Goal: Information Seeking & Learning: Learn about a topic

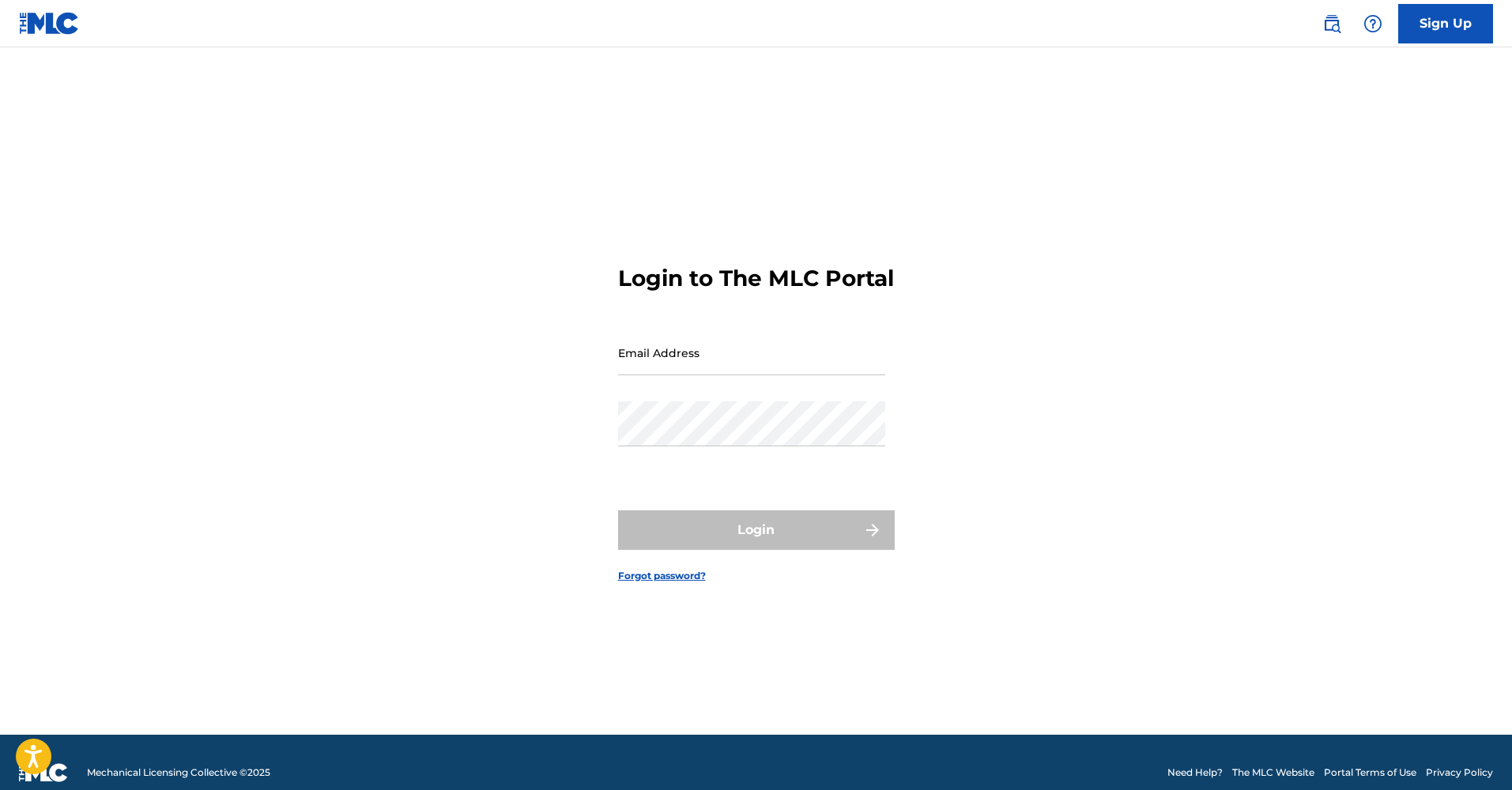
click at [772, 387] on div "Email Address" at bounding box center [751, 366] width 267 height 71
type input "[EMAIL_ADDRESS][DOMAIN_NAME]"
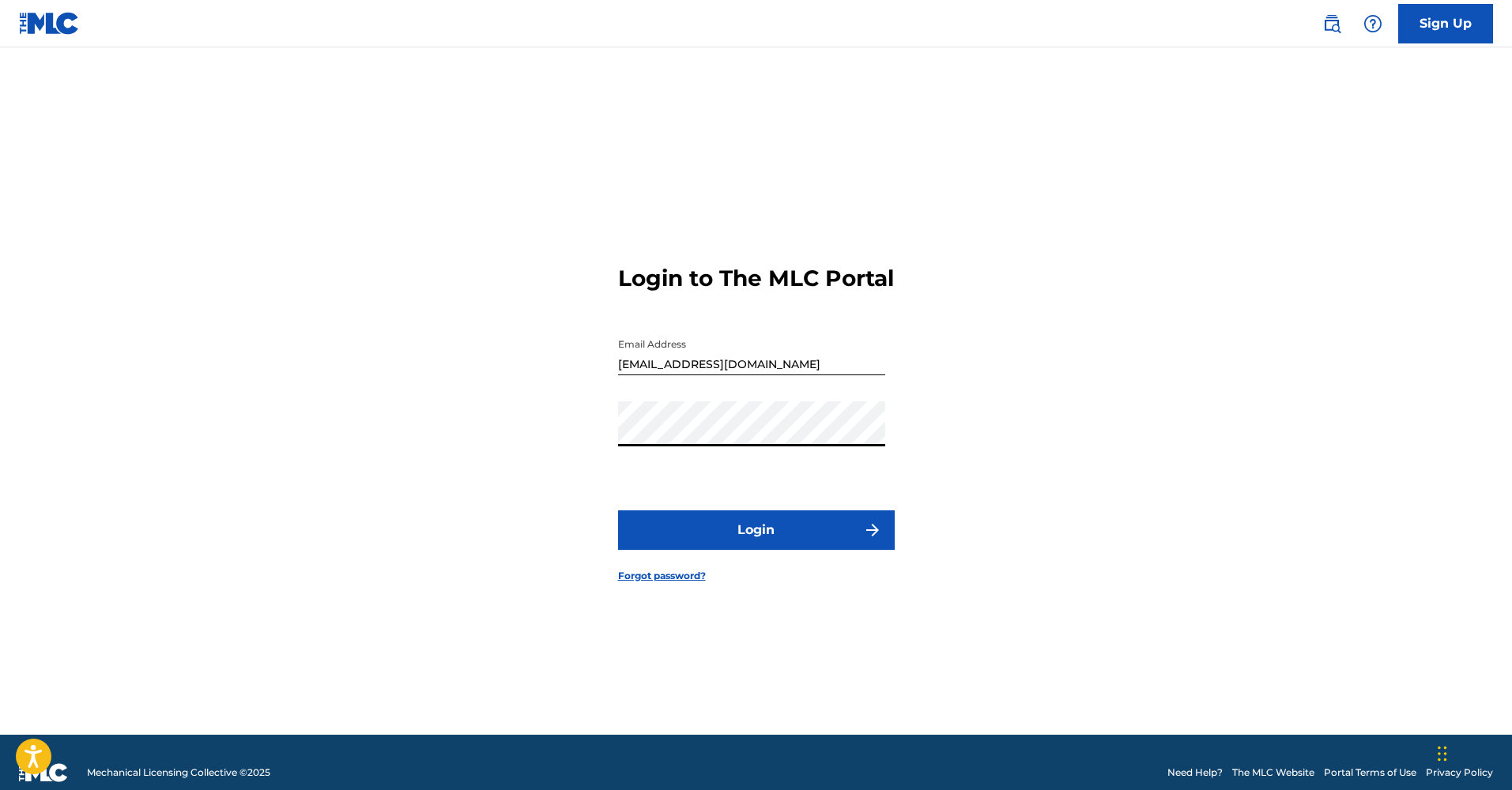
click at [756, 544] on button "Login" at bounding box center [756, 530] width 276 height 39
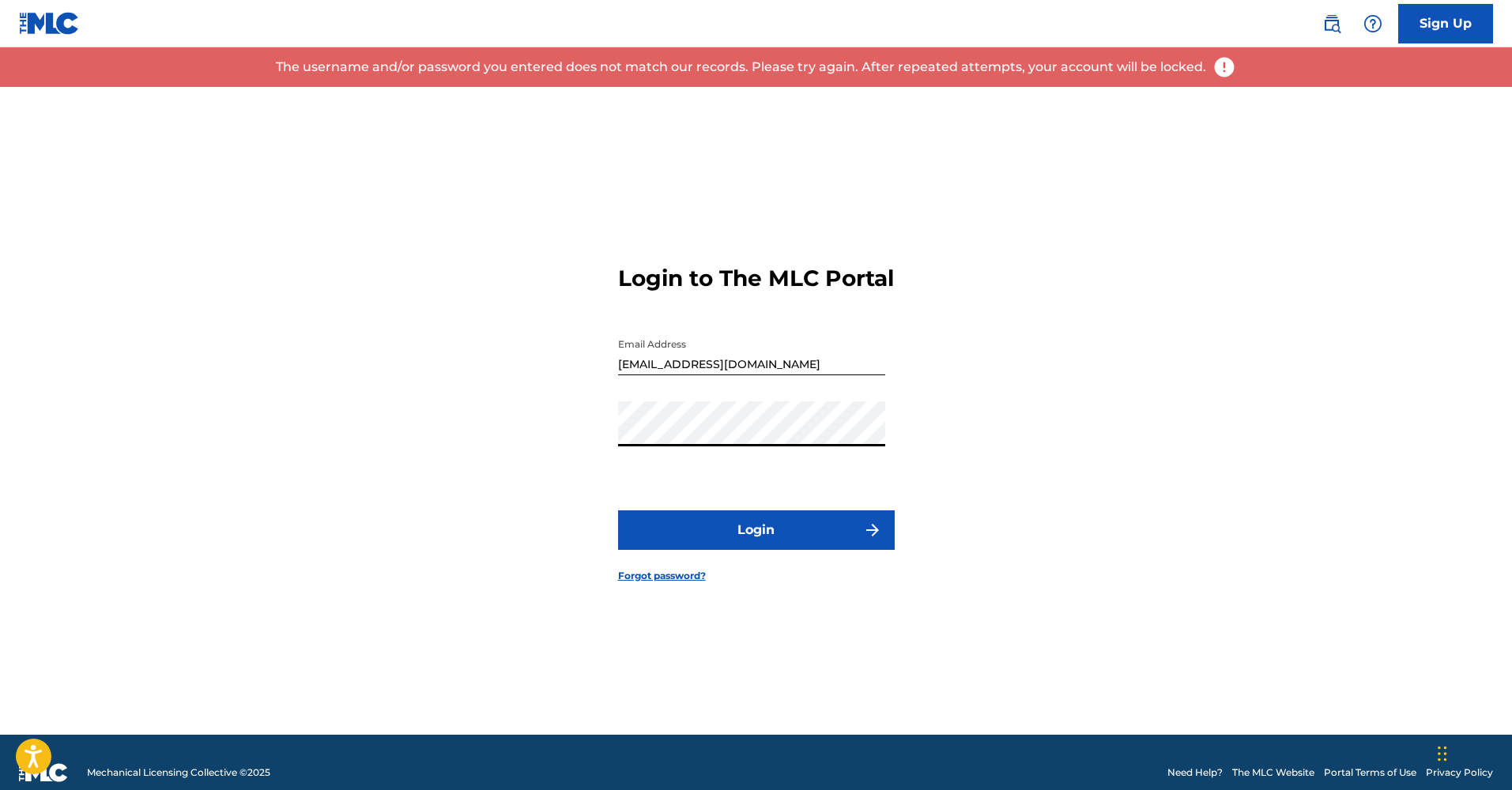
click at [756, 544] on button "Login" at bounding box center [756, 530] width 276 height 39
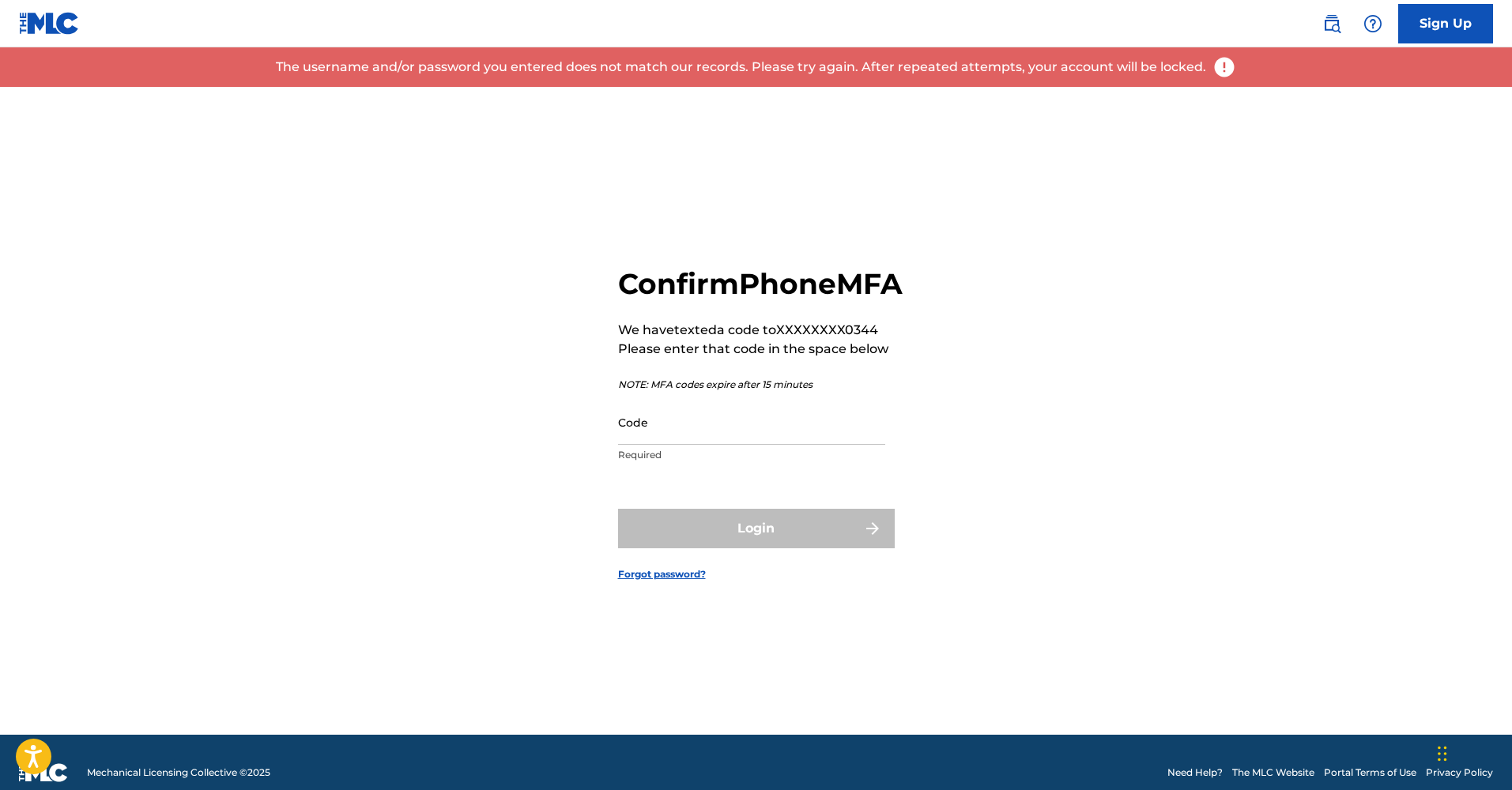
click at [764, 445] on input "Code" at bounding box center [751, 422] width 267 height 45
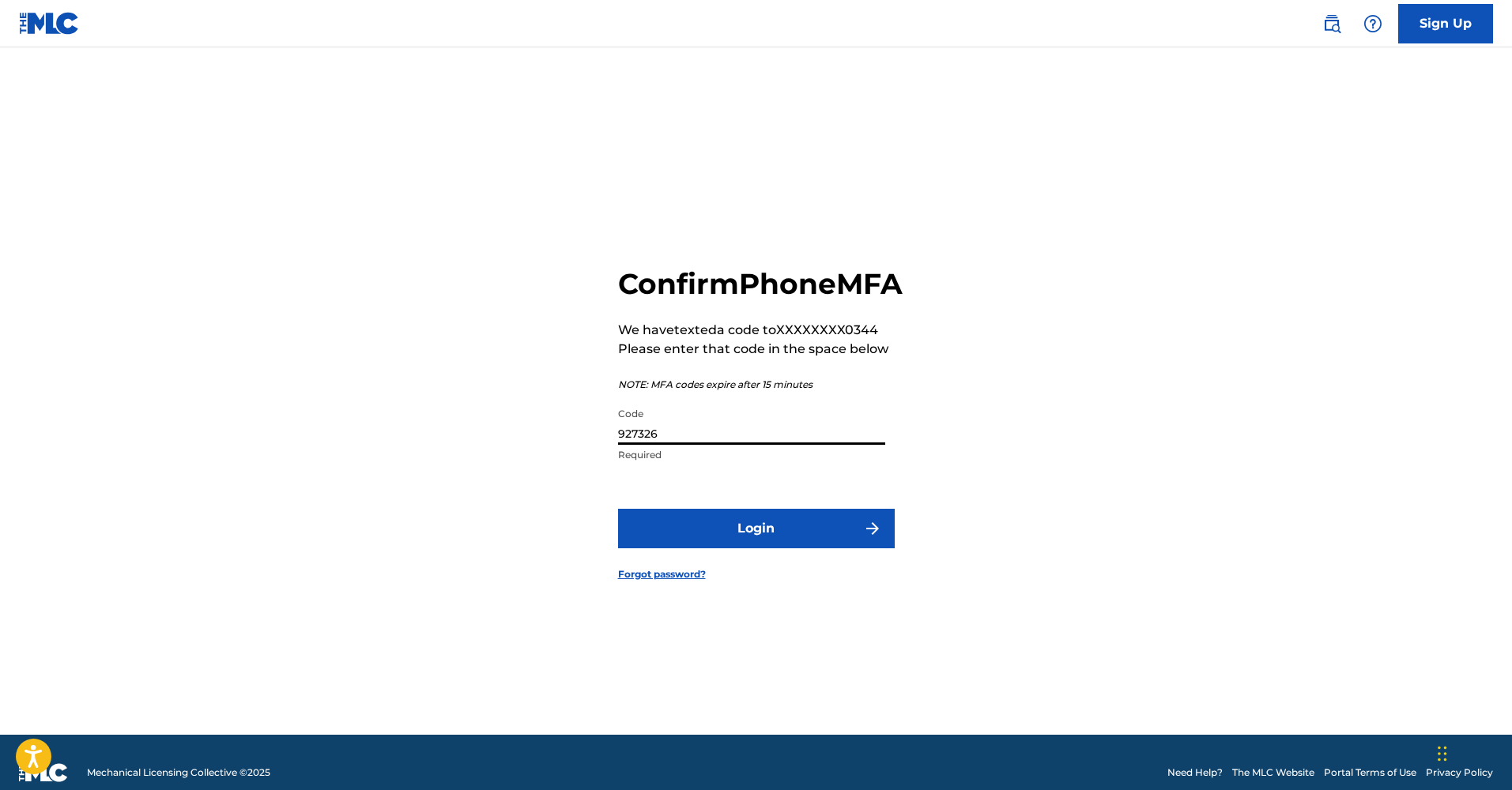
type input "927326"
click at [756, 546] on button "Login" at bounding box center [756, 529] width 276 height 39
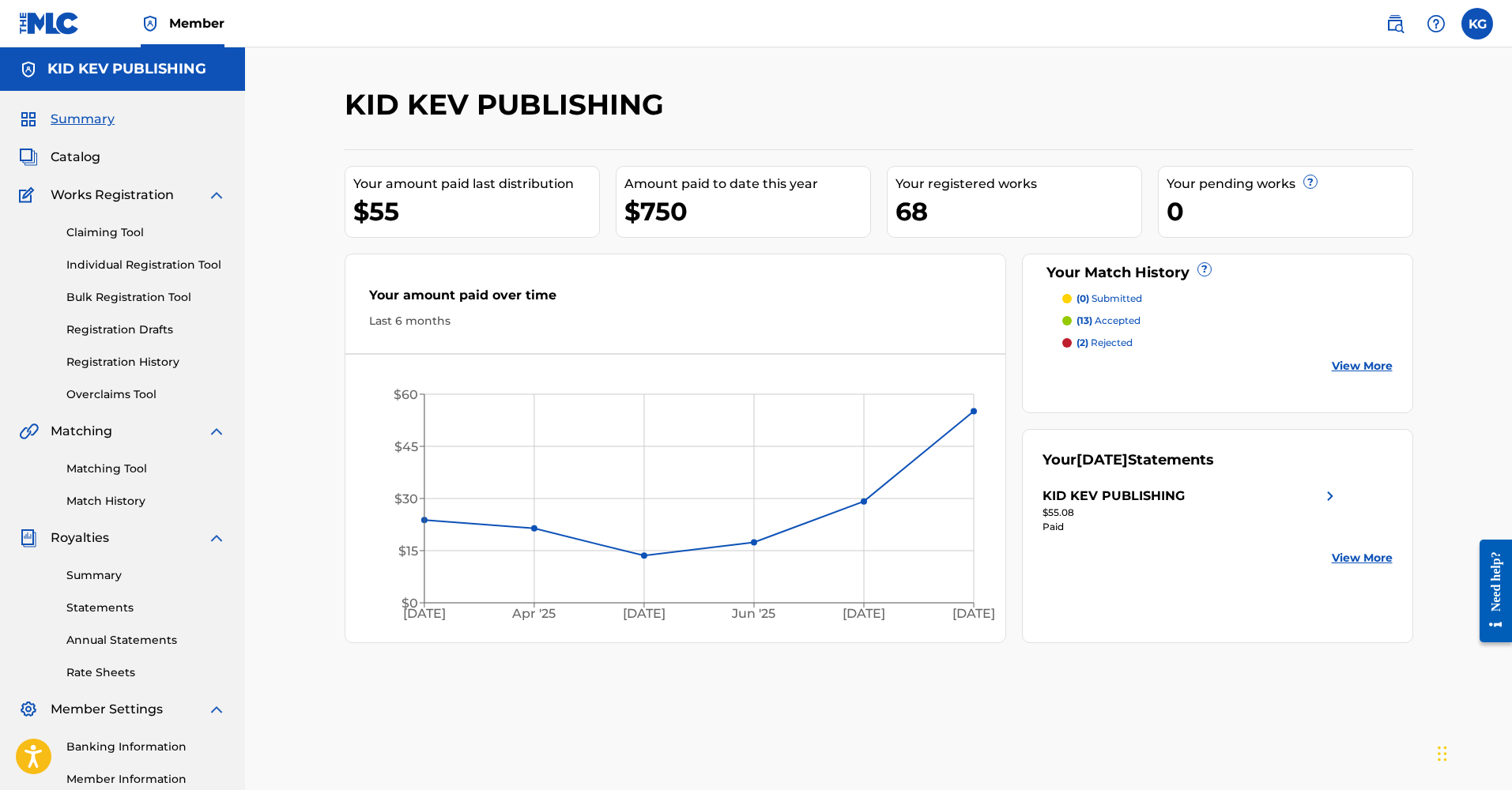
click at [74, 159] on span "Catalog" at bounding box center [75, 157] width 50 height 19
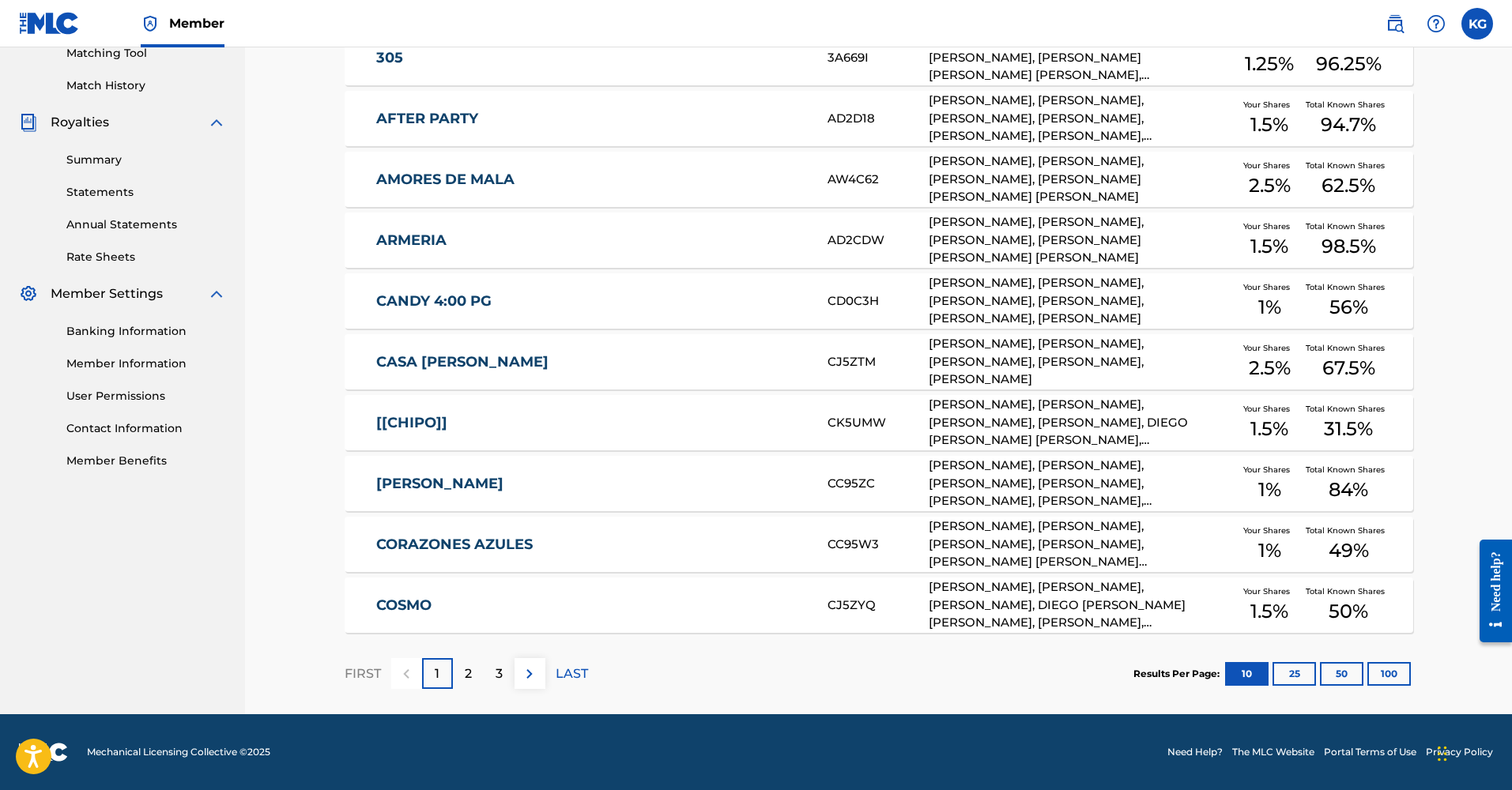
scroll to position [416, 0]
click at [574, 674] on p "LAST" at bounding box center [571, 674] width 33 height 19
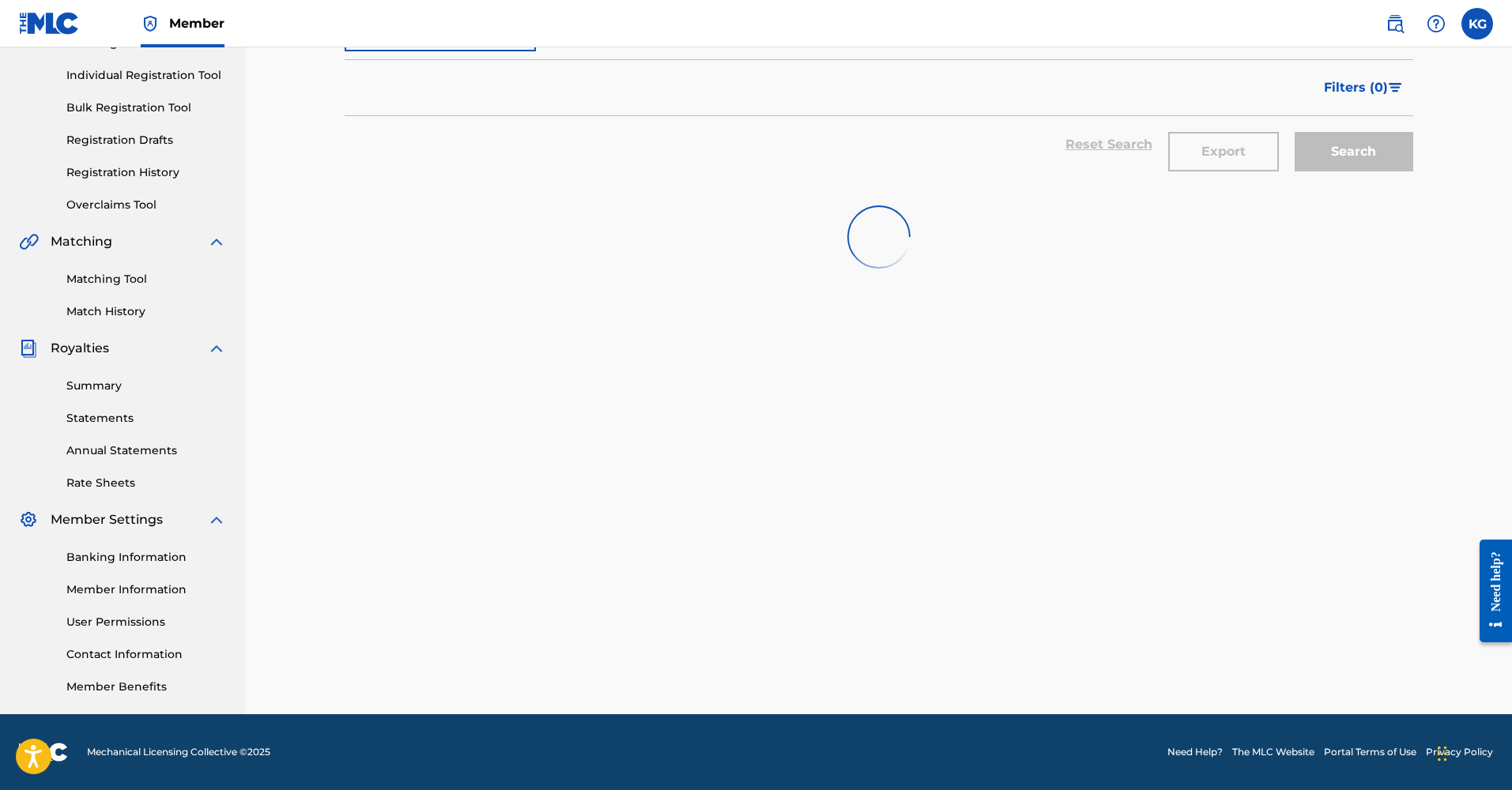
scroll to position [190, 0]
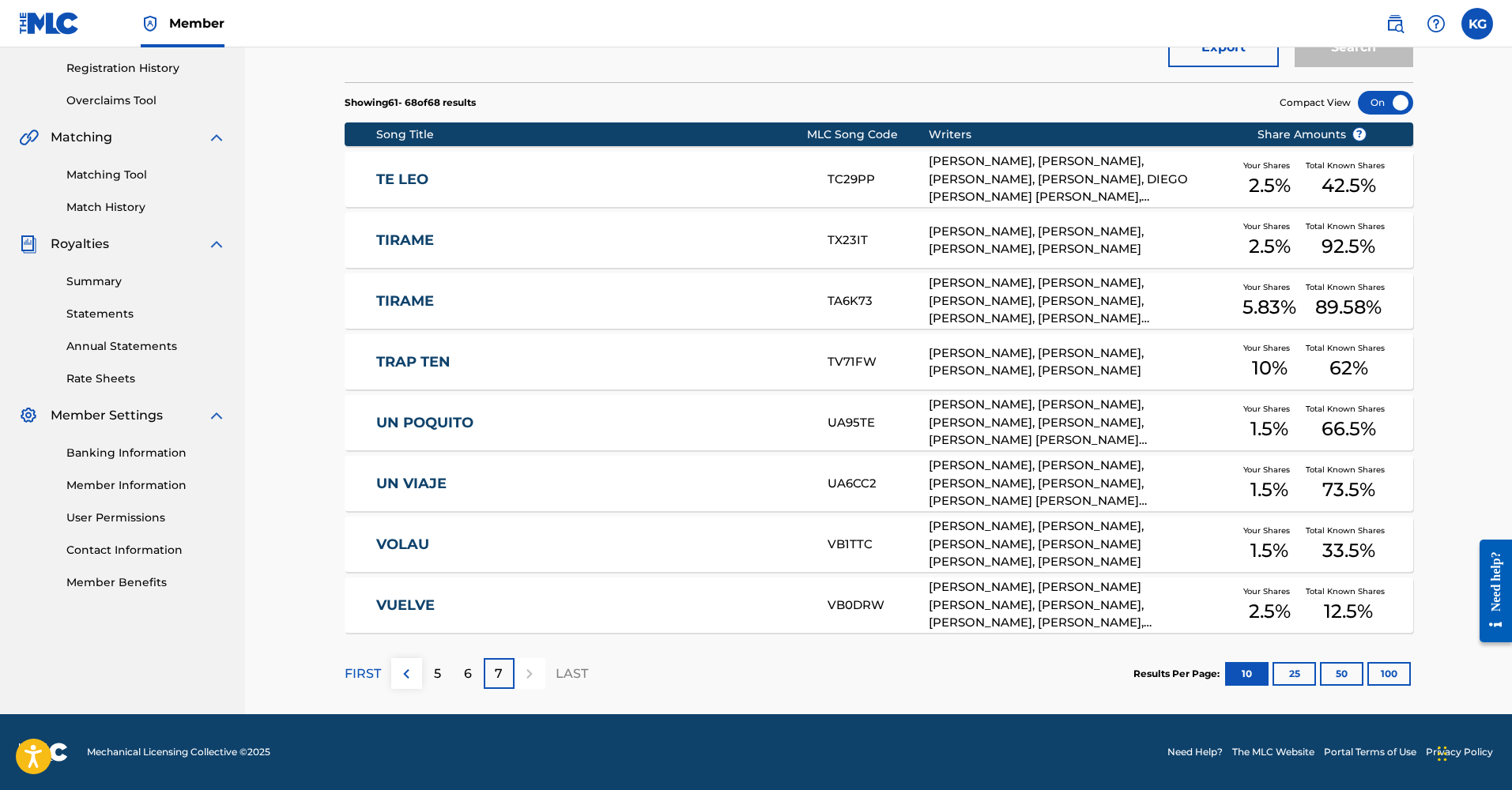
click at [478, 678] on div "6" at bounding box center [468, 673] width 31 height 31
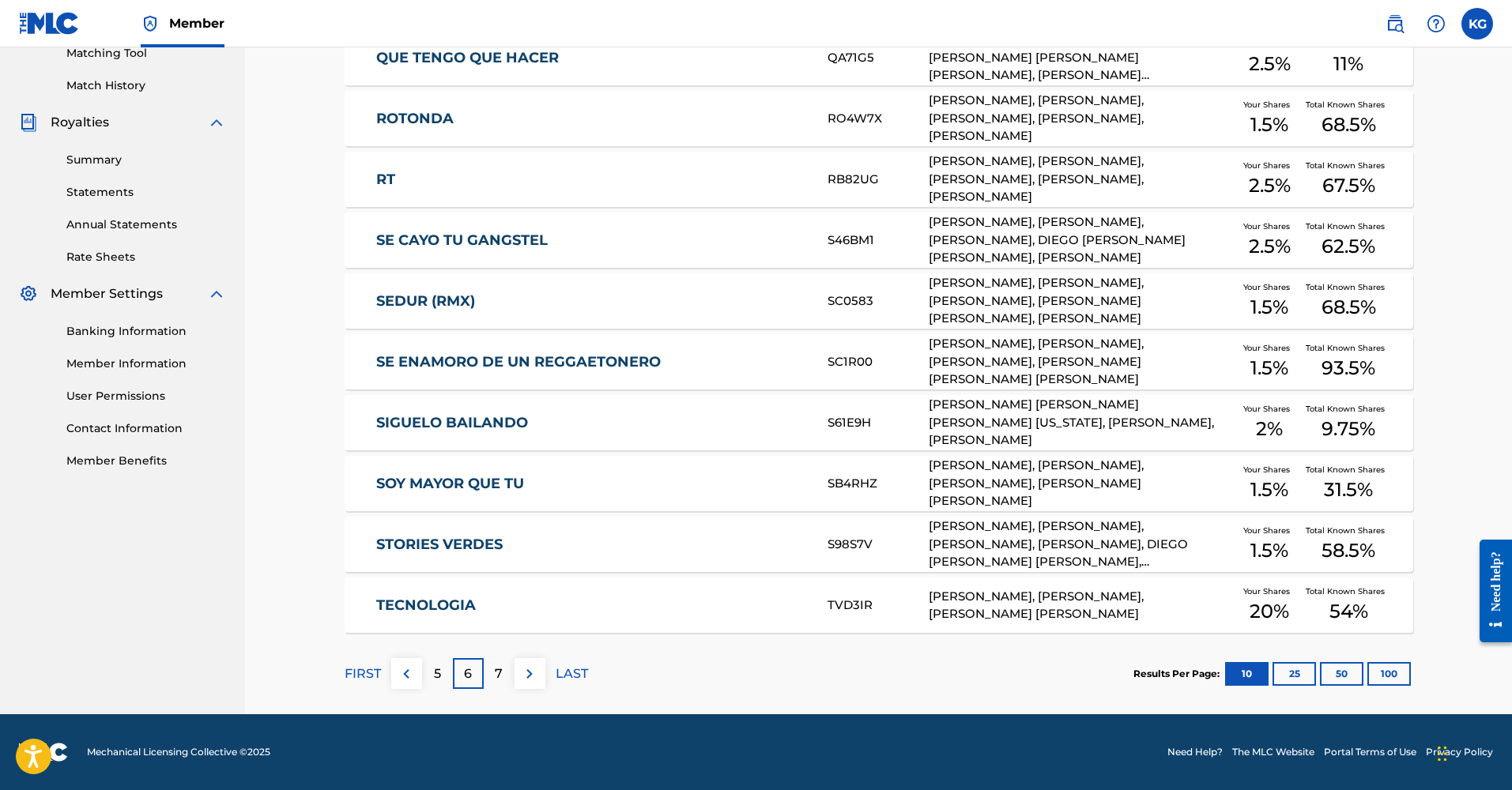
scroll to position [416, 0]
click at [488, 600] on link "TECNOLOGIA" at bounding box center [591, 605] width 430 height 18
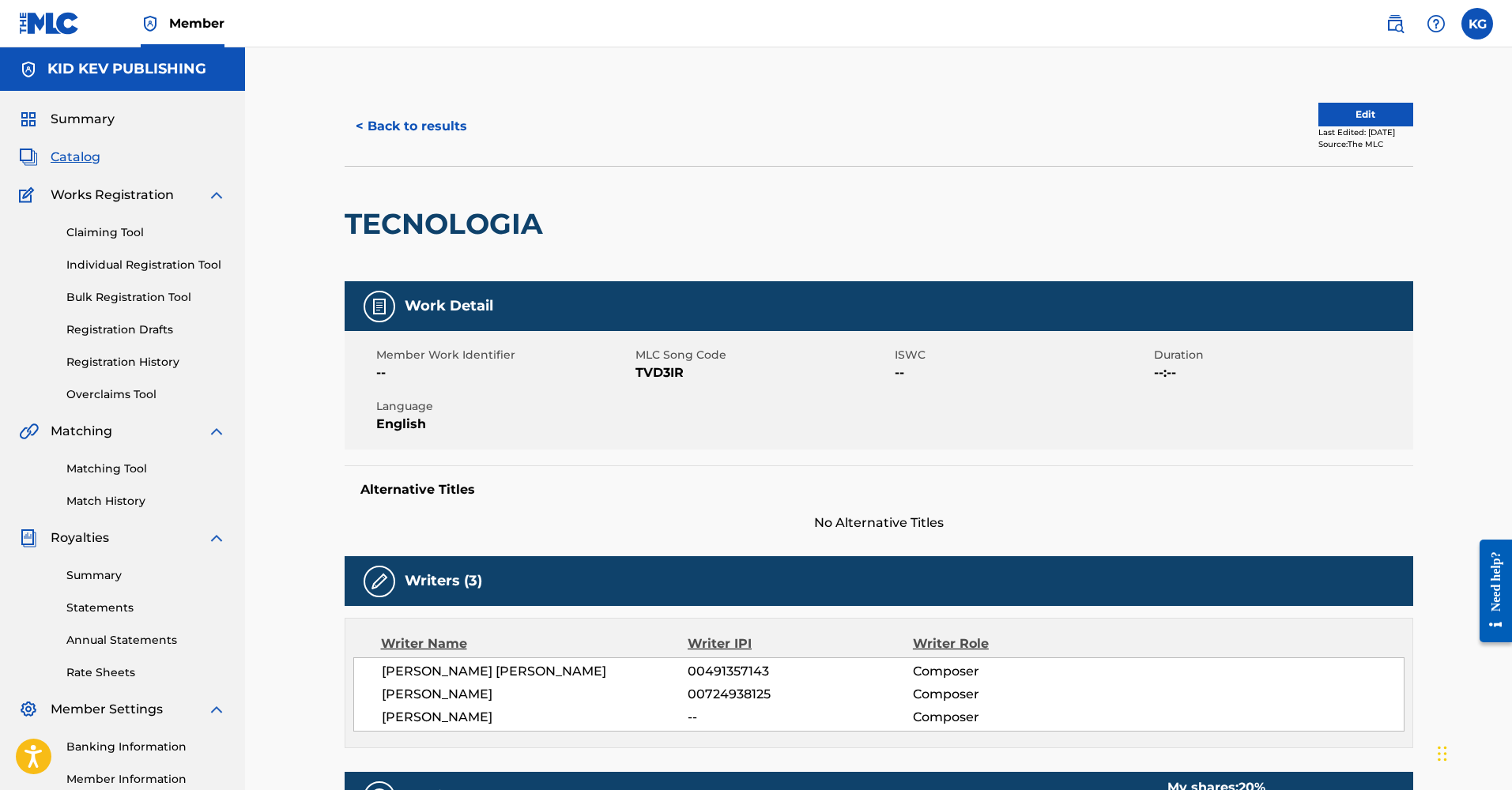
click at [535, 223] on h2 "TECNOLOGIA" at bounding box center [448, 224] width 206 height 36
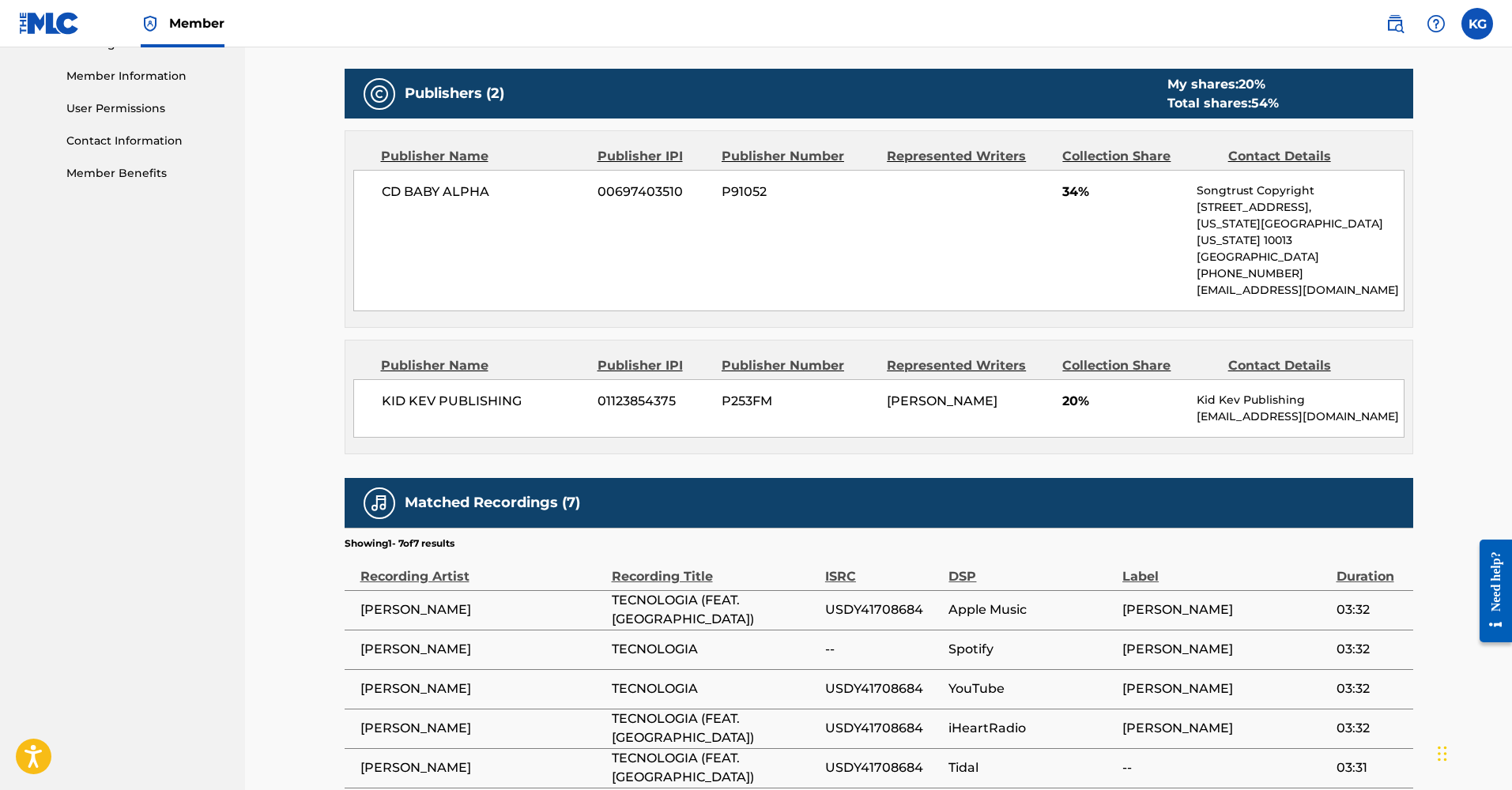
scroll to position [699, 0]
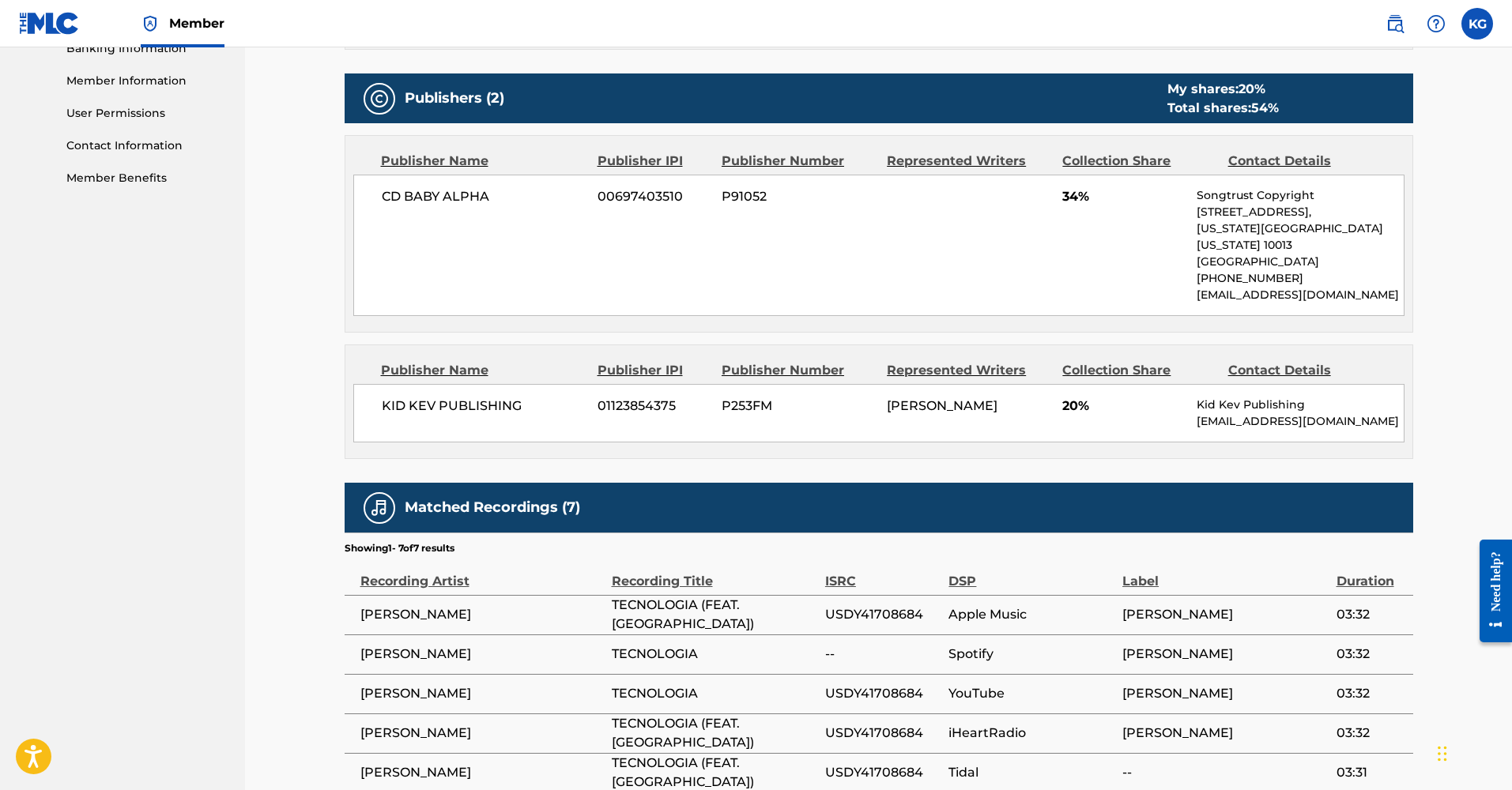
click at [308, 373] on div "< Back to results Edit Last Edited: [DATE] Source: The MLC TECNOLOGIA Work Deta…" at bounding box center [878, 141] width 1267 height 1587
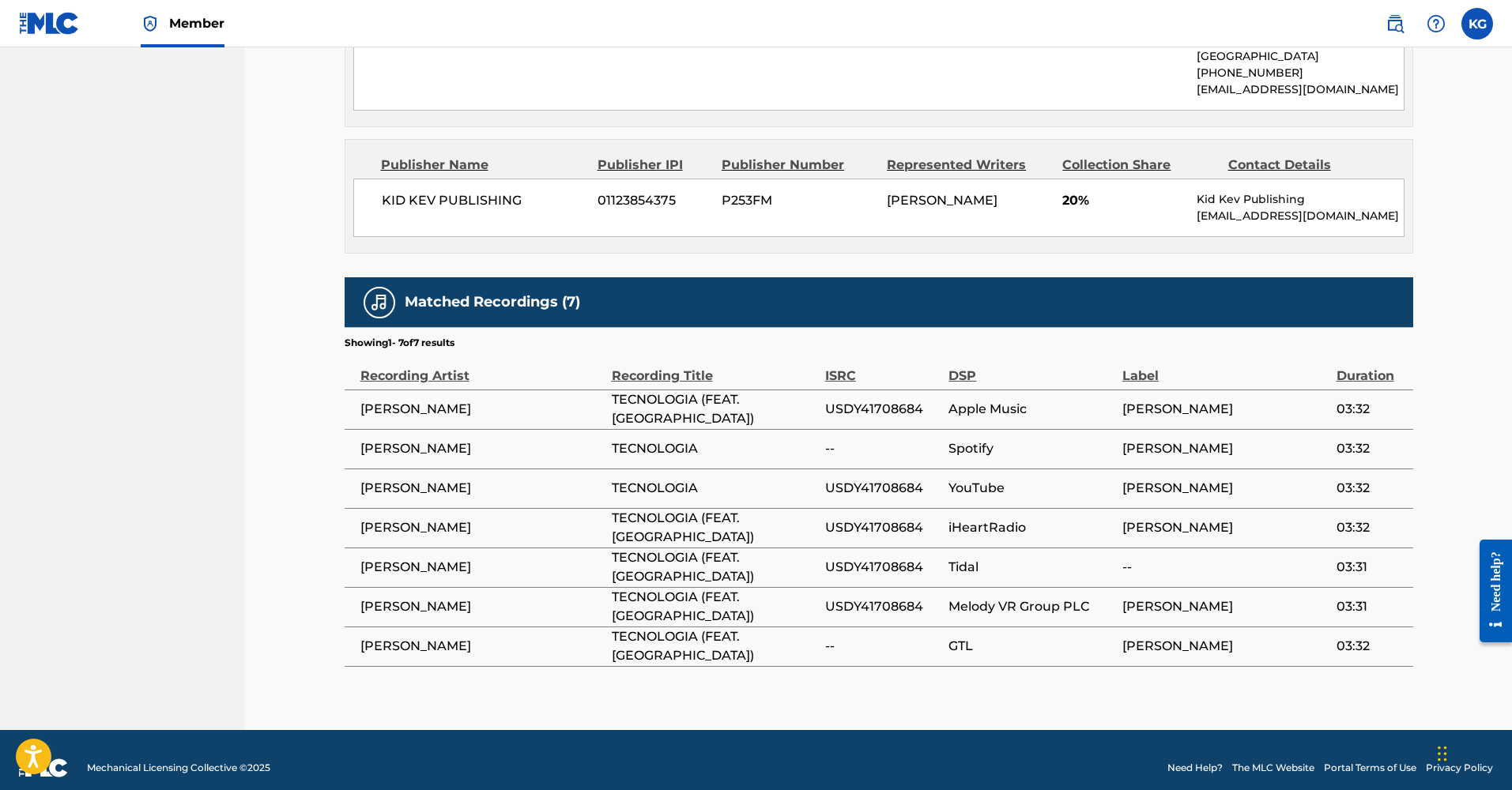
scroll to position [903, 0]
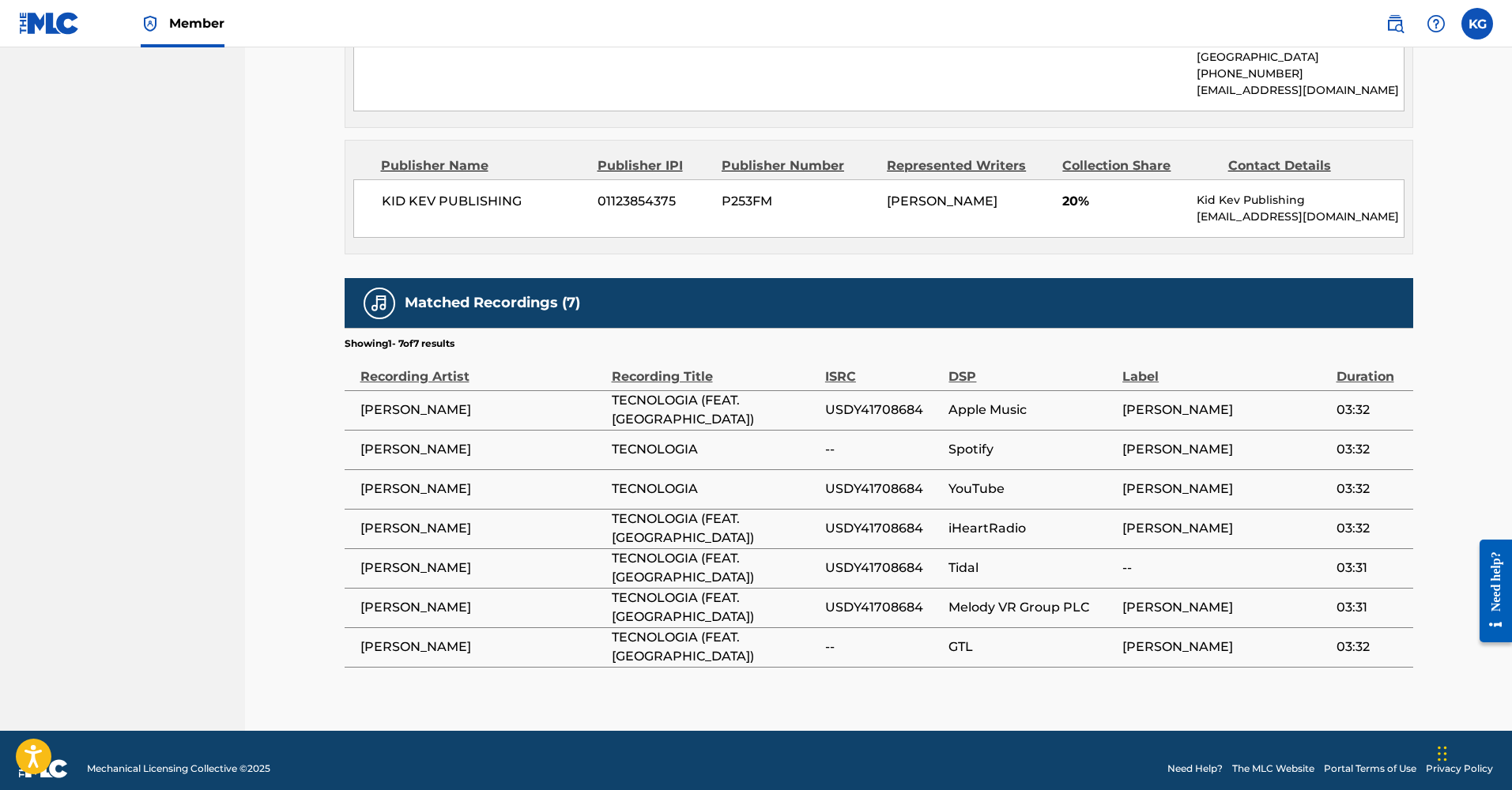
drag, startPoint x: 274, startPoint y: 251, endPoint x: 286, endPoint y: 252, distance: 12.0
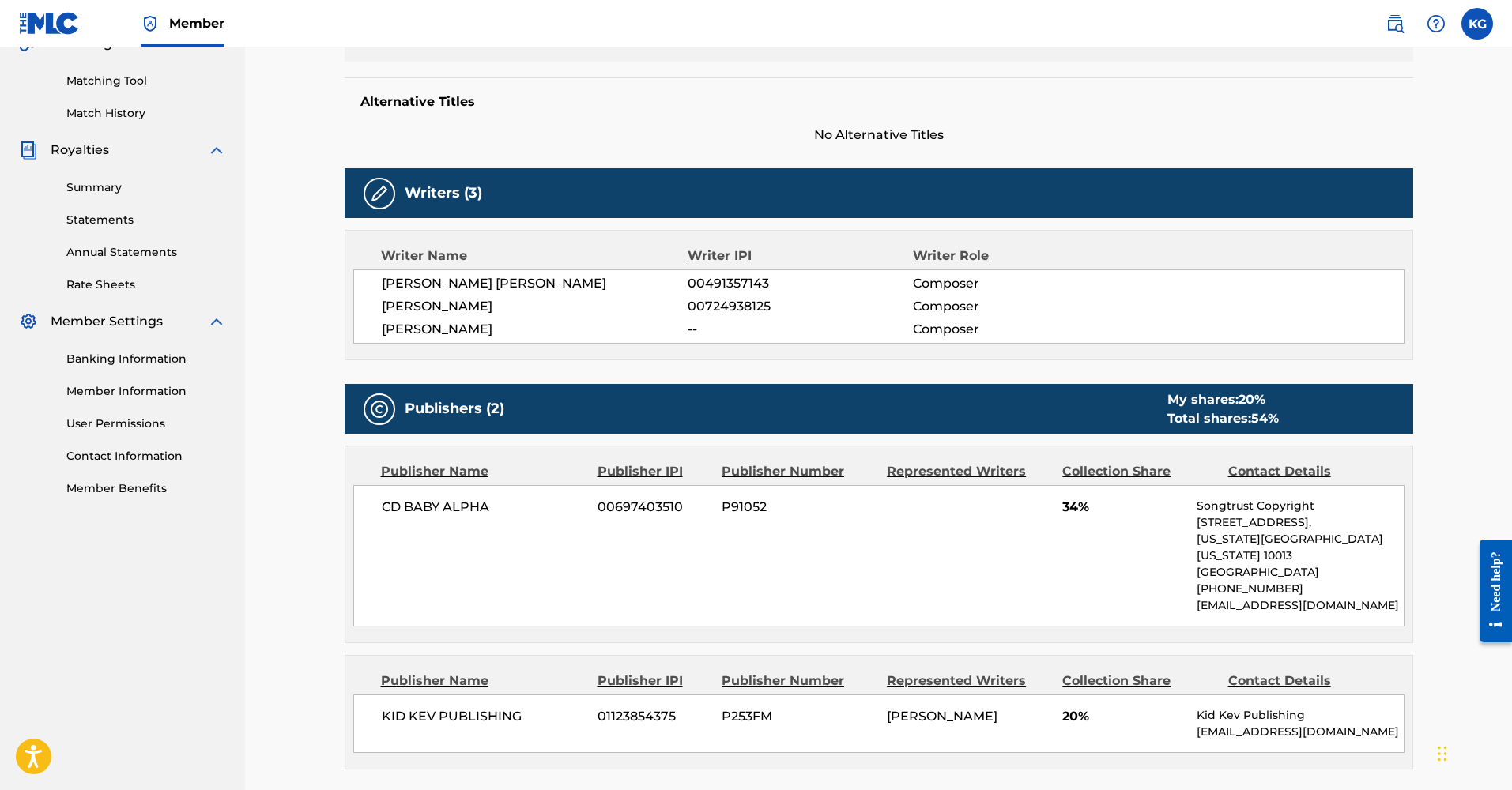
scroll to position [408, 0]
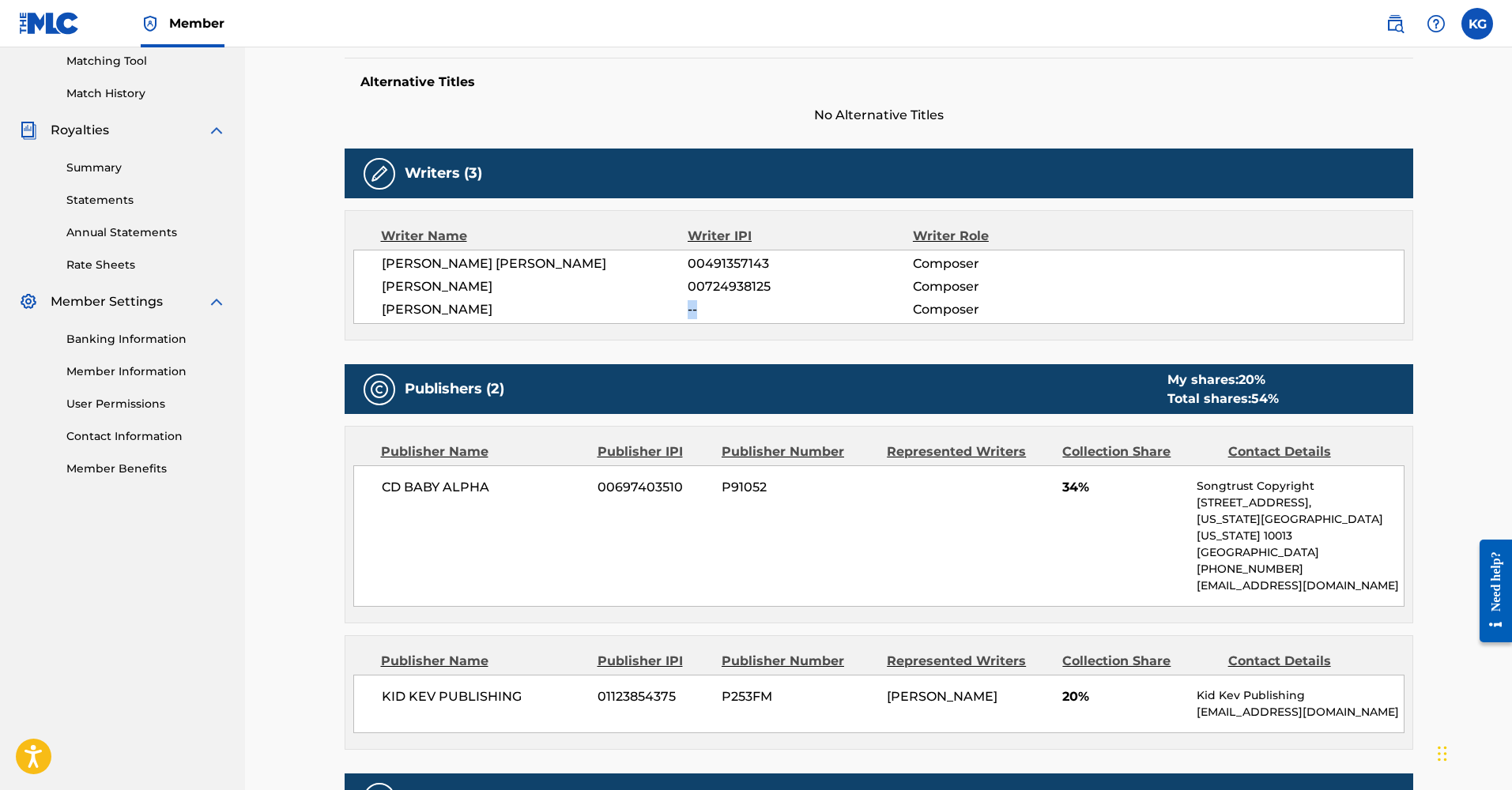
drag, startPoint x: 687, startPoint y: 310, endPoint x: 831, endPoint y: 314, distance: 144.1
click at [831, 314] on span "--" at bounding box center [800, 310] width 225 height 19
click at [828, 312] on span "--" at bounding box center [800, 310] width 225 height 19
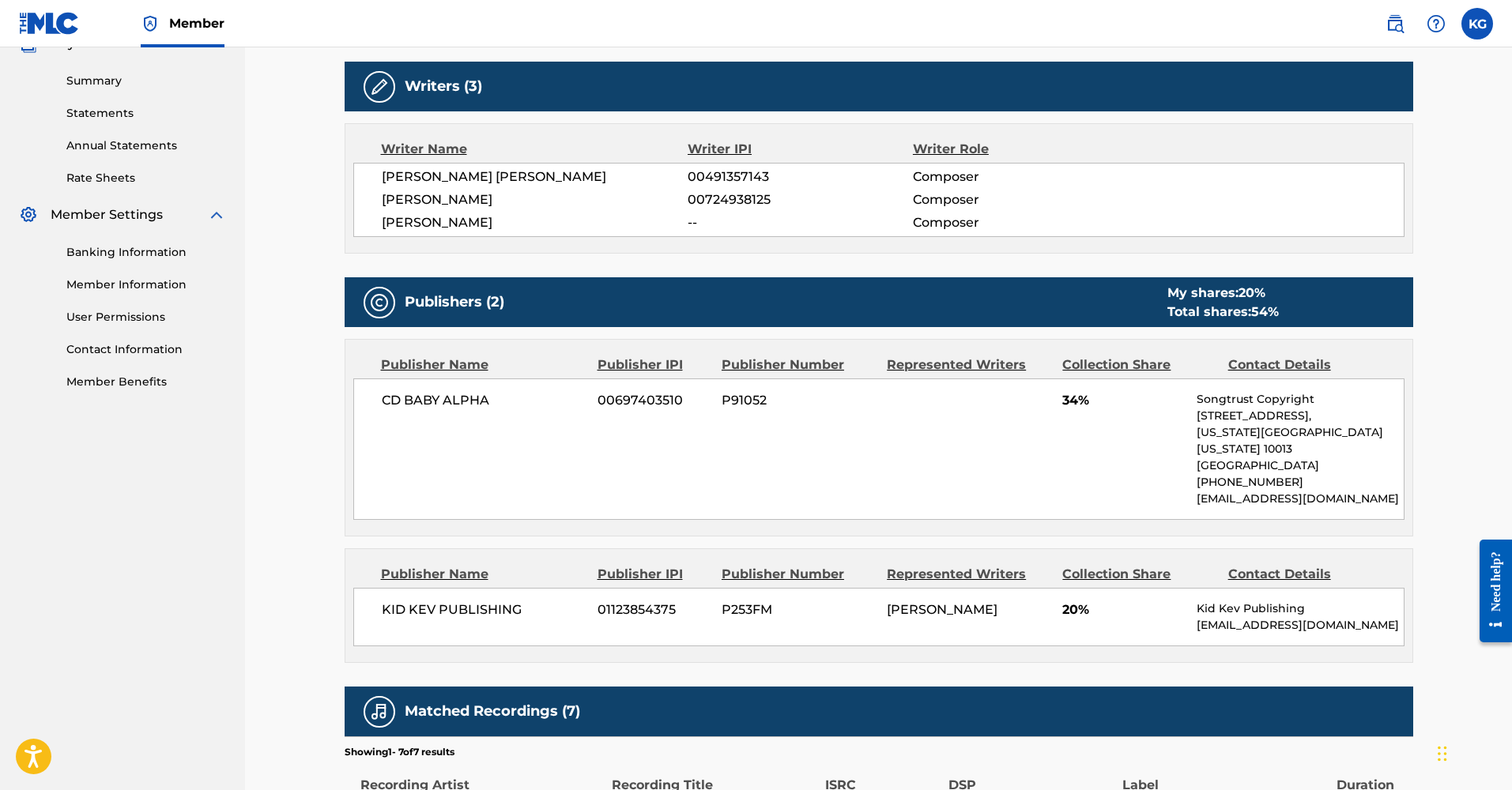
scroll to position [495, 0]
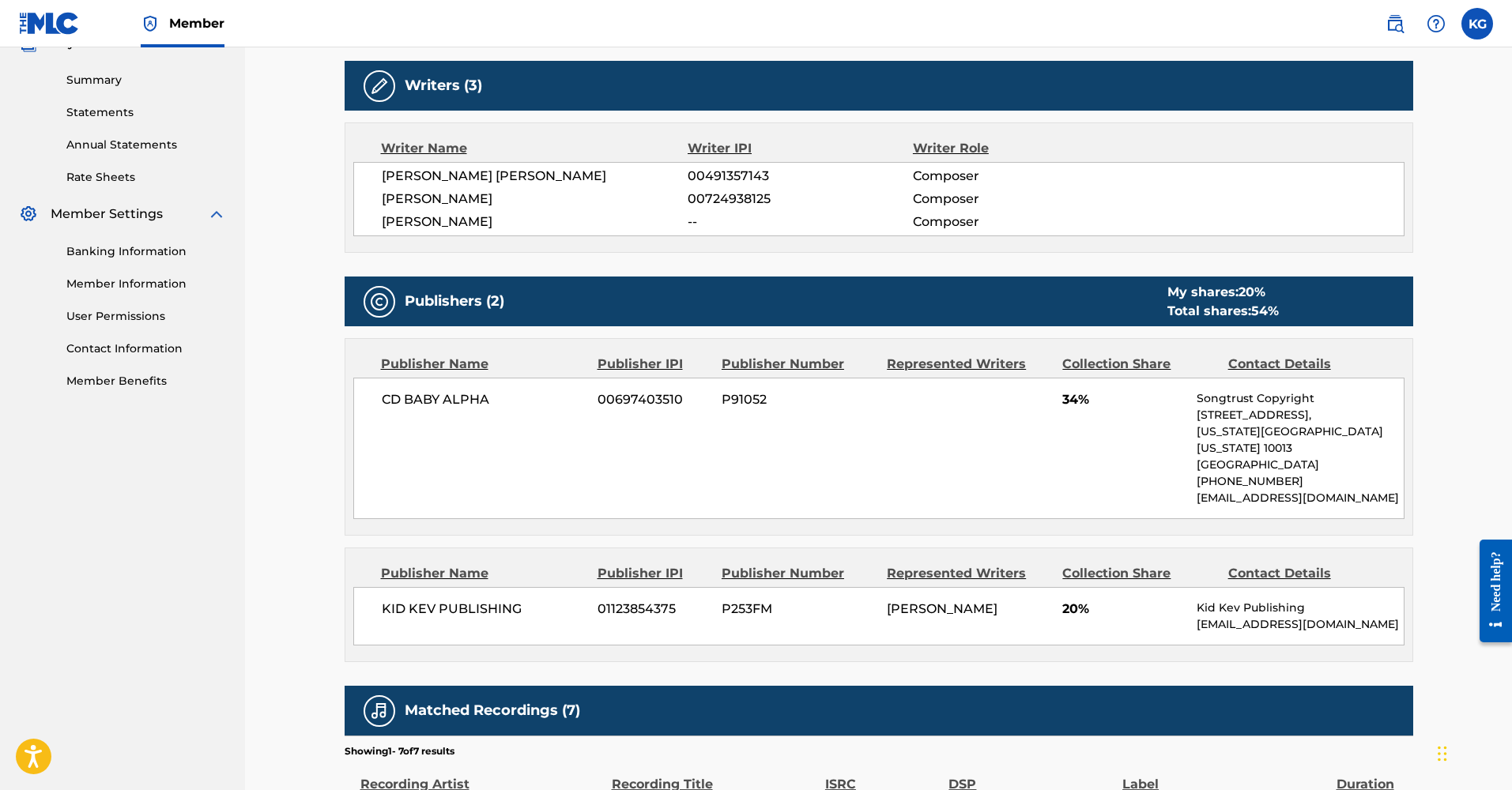
click at [1067, 448] on div "CD BABY ALPHA 00697403510 P91052 34% Songtrust Copyright [STREET_ADDRESS][US_ST…" at bounding box center [878, 447] width 1051 height 141
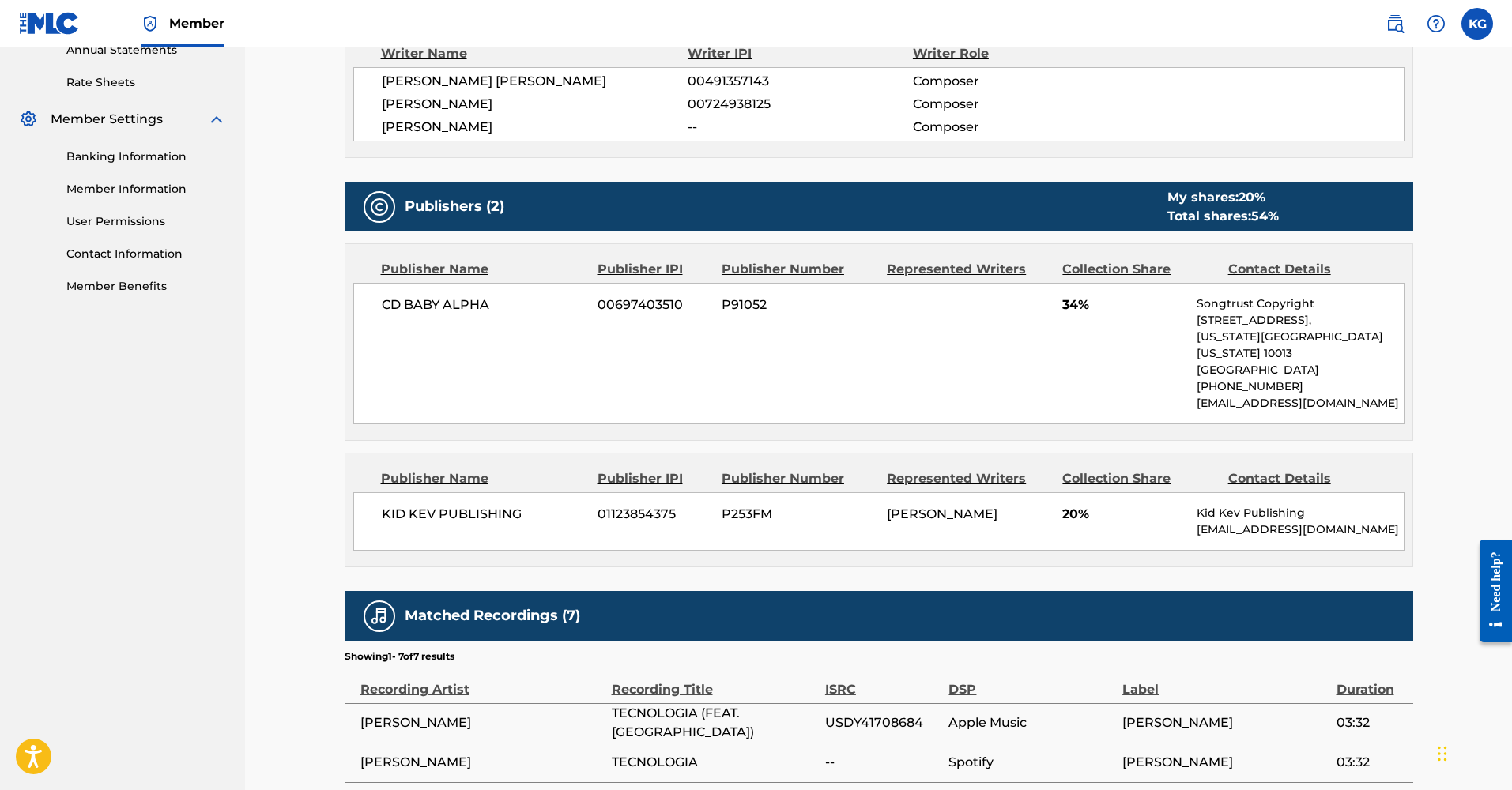
scroll to position [592, 0]
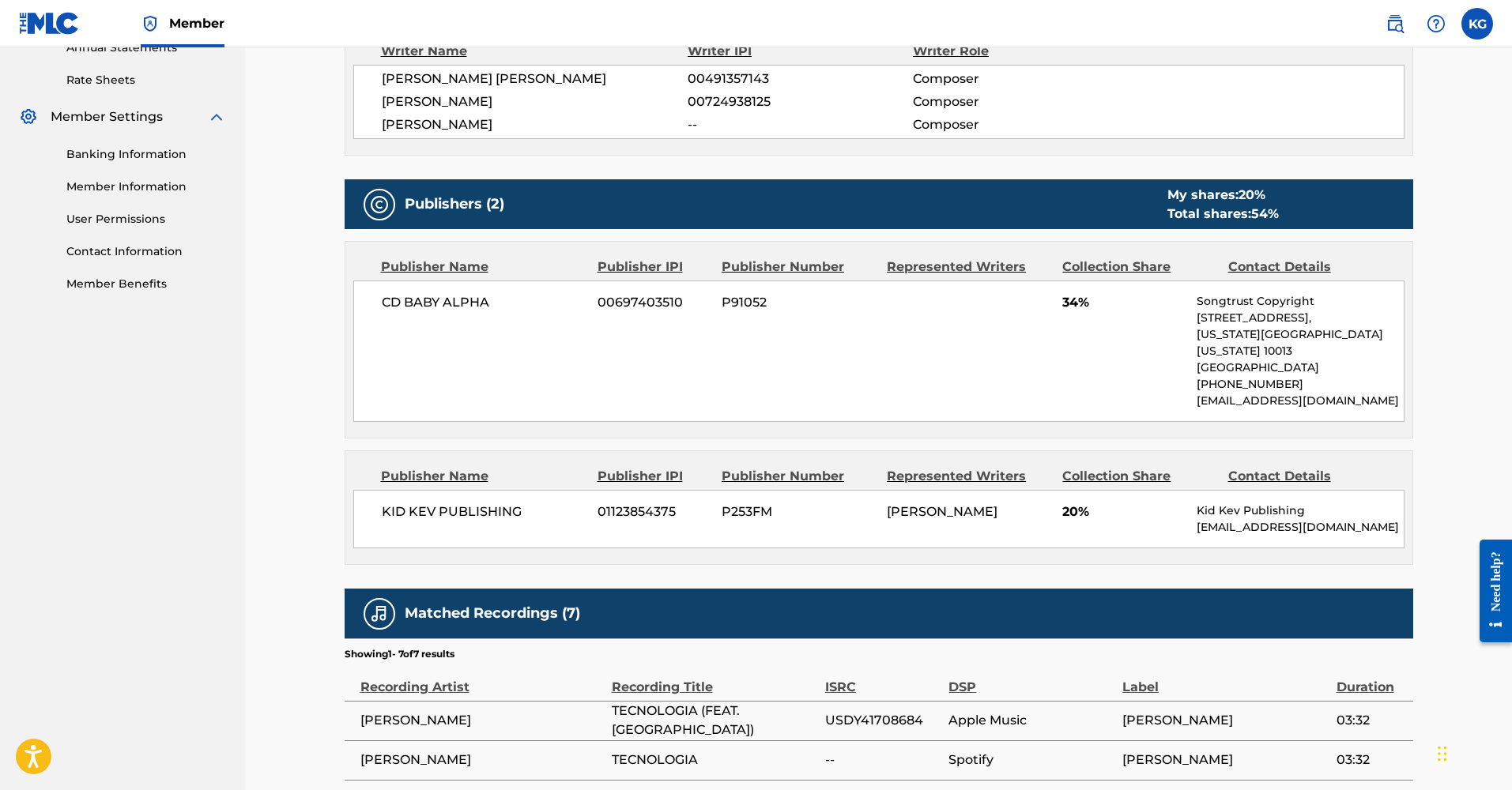
click at [316, 405] on div "< Back to results Edit Last Edited: [DATE] Source: The MLC TECNOLOGIA Work Deta…" at bounding box center [878, 248] width 1267 height 1587
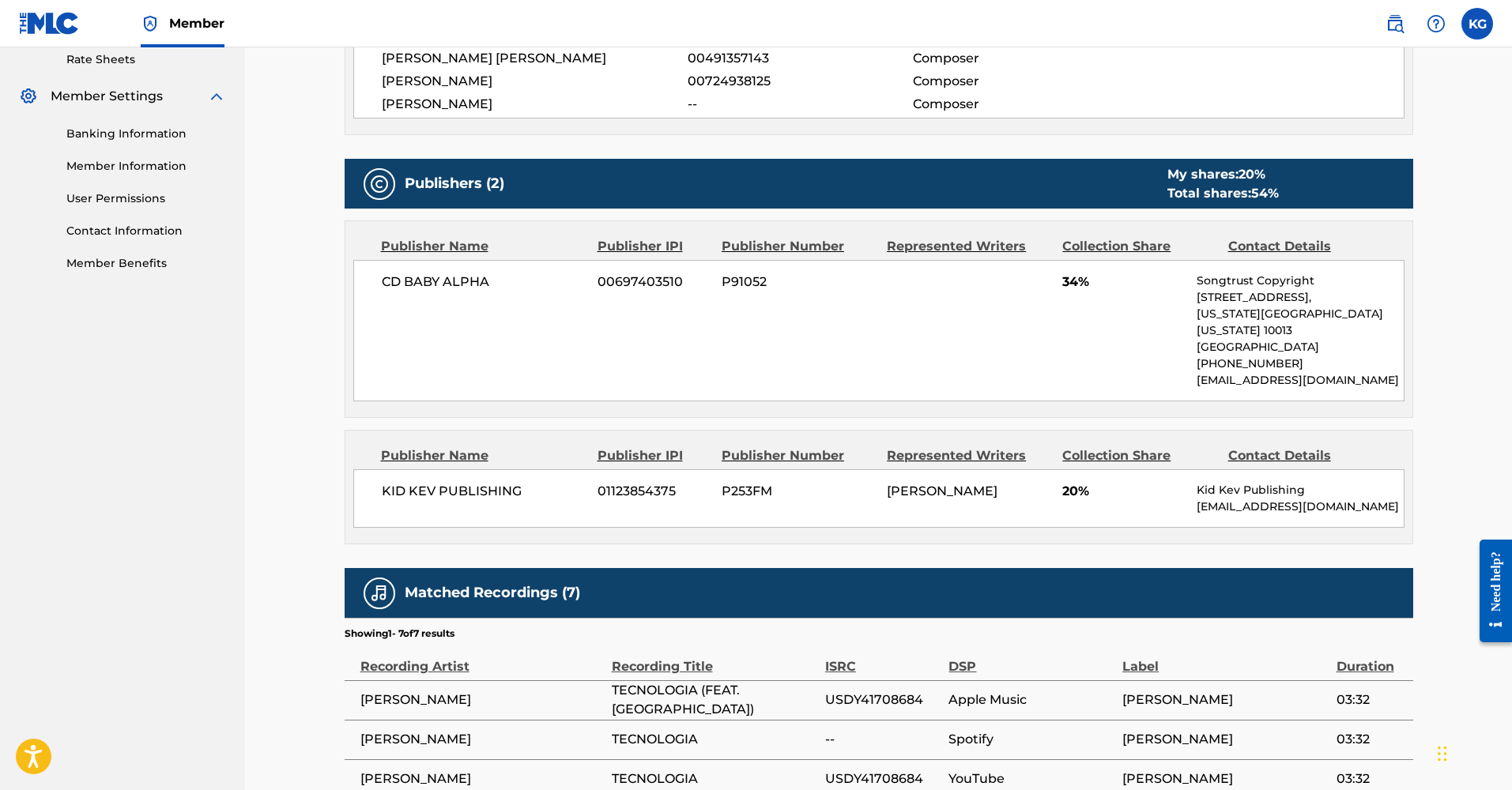
scroll to position [636, 0]
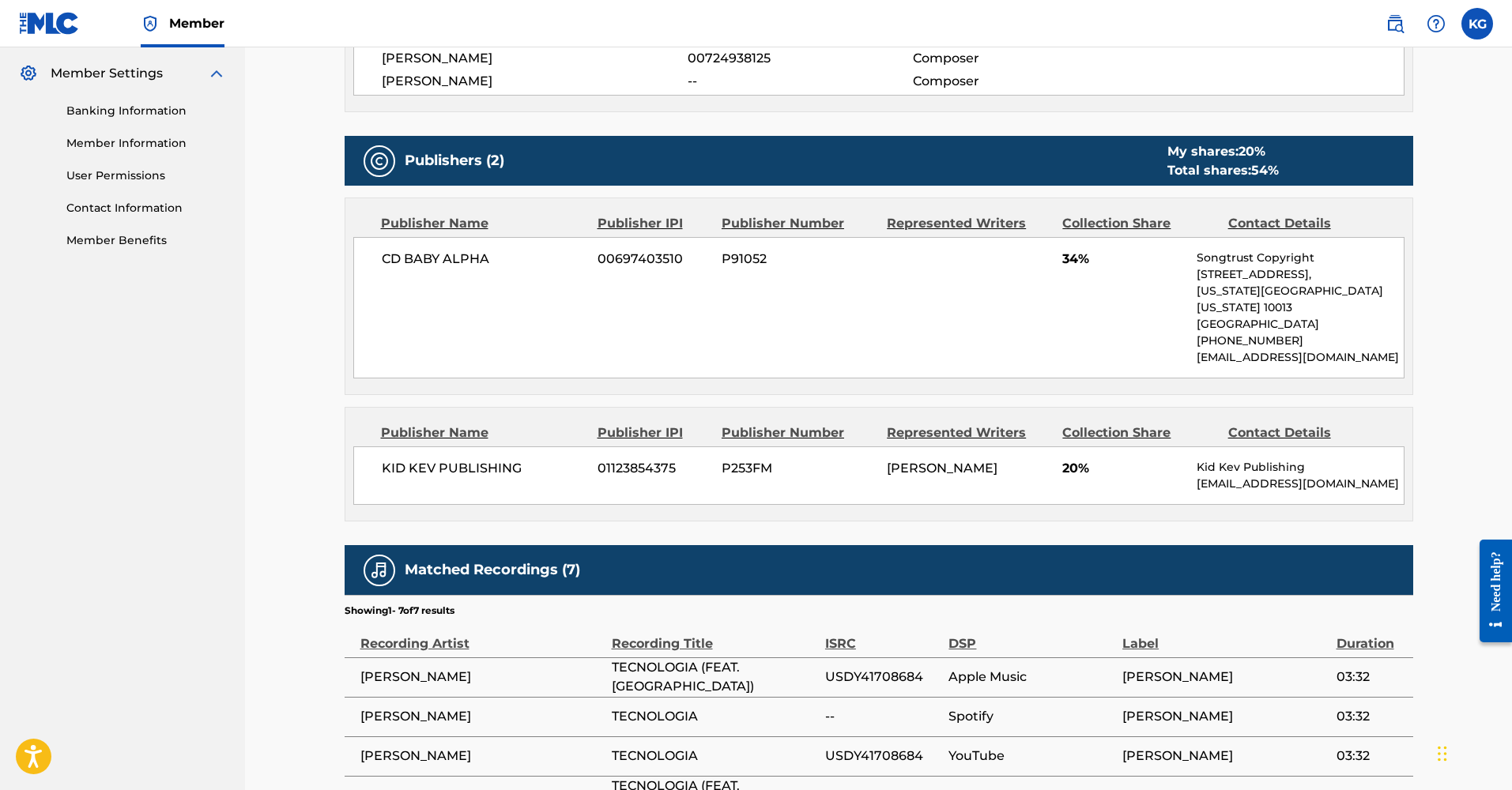
click at [286, 330] on div "< Back to results Edit Last Edited: [DATE] Source: The MLC TECNOLOGIA Work Deta…" at bounding box center [878, 204] width 1267 height 1587
drag, startPoint x: 390, startPoint y: 448, endPoint x: 888, endPoint y: 459, distance: 498.1
click at [717, 456] on div "KID KEV PUBLISHING 01123854375 P253FM [PERSON_NAME] 20% [PERSON_NAME] Publishin…" at bounding box center [878, 475] width 1051 height 58
click at [1049, 459] on div "[PERSON_NAME]" at bounding box center [968, 468] width 164 height 19
drag, startPoint x: 1063, startPoint y: 448, endPoint x: 1097, endPoint y: 448, distance: 34.0
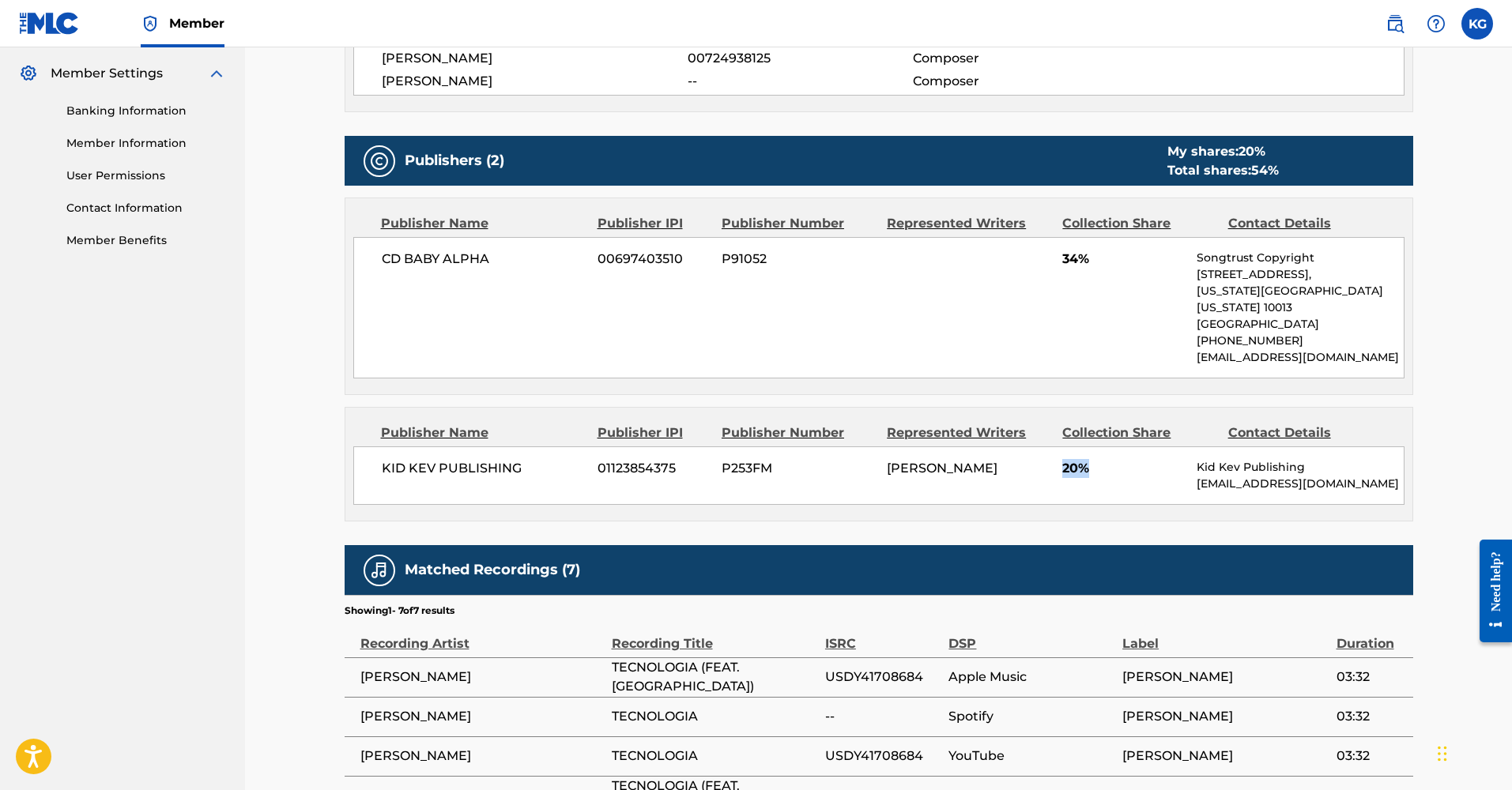
click at [1097, 459] on span "20%" at bounding box center [1123, 468] width 123 height 19
click at [1118, 459] on span "20%" at bounding box center [1123, 468] width 123 height 19
drag, startPoint x: 396, startPoint y: 259, endPoint x: 813, endPoint y: 286, distance: 417.9
click at [518, 264] on span "CD BABY ALPHA" at bounding box center [484, 259] width 205 height 19
drag, startPoint x: 1086, startPoint y: 257, endPoint x: 759, endPoint y: 282, distance: 328.0
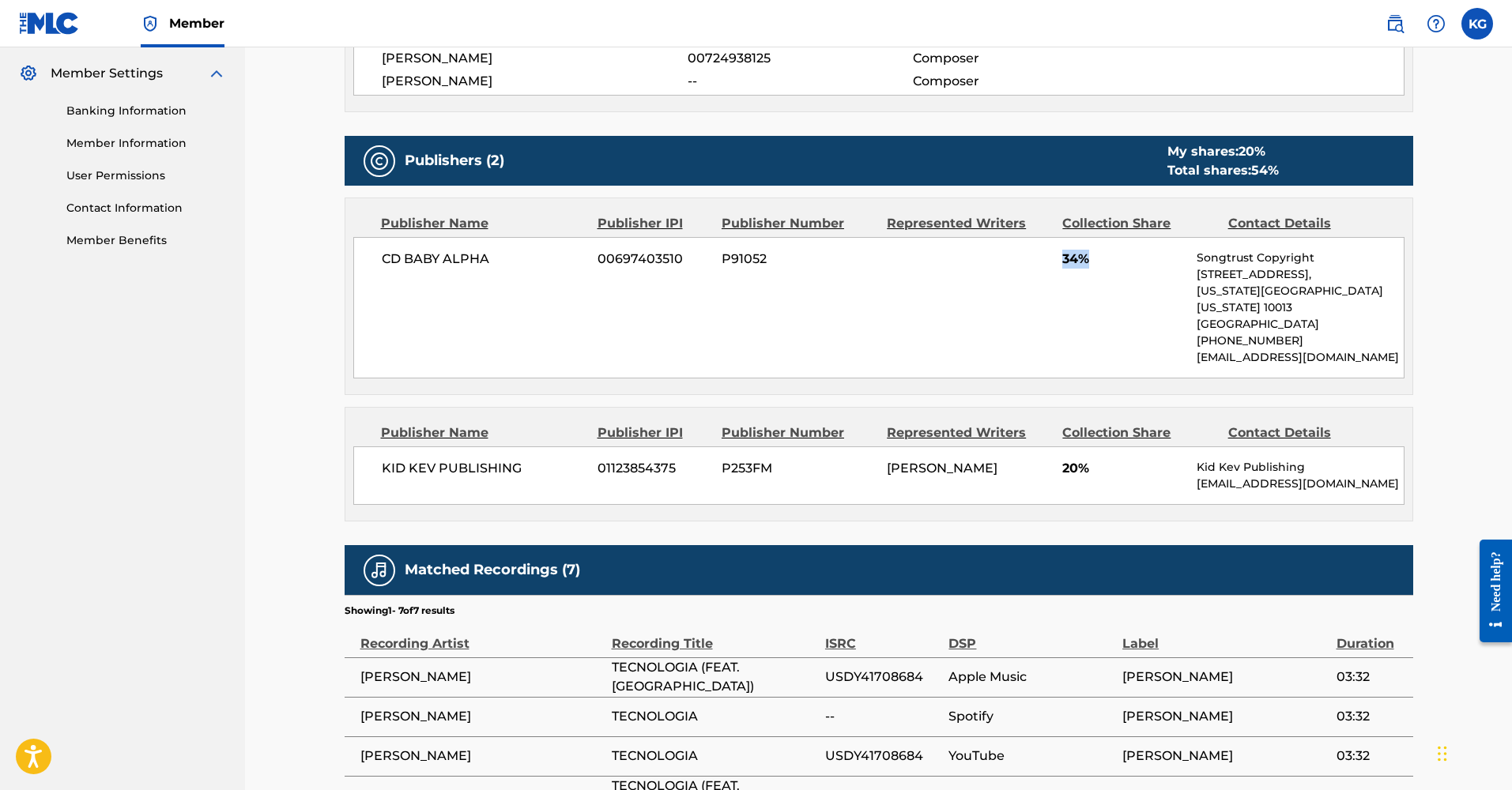
click at [838, 271] on div "CD BABY ALPHA 00697403510 P91052 34% Songtrust Copyright [STREET_ADDRESS][US_ST…" at bounding box center [878, 307] width 1051 height 141
drag, startPoint x: 662, startPoint y: 312, endPoint x: 606, endPoint y: 324, distance: 57.3
click at [656, 312] on div "CD BABY ALPHA 00697403510 P91052 34% Songtrust Copyright [STREET_ADDRESS][US_ST…" at bounding box center [878, 307] width 1051 height 141
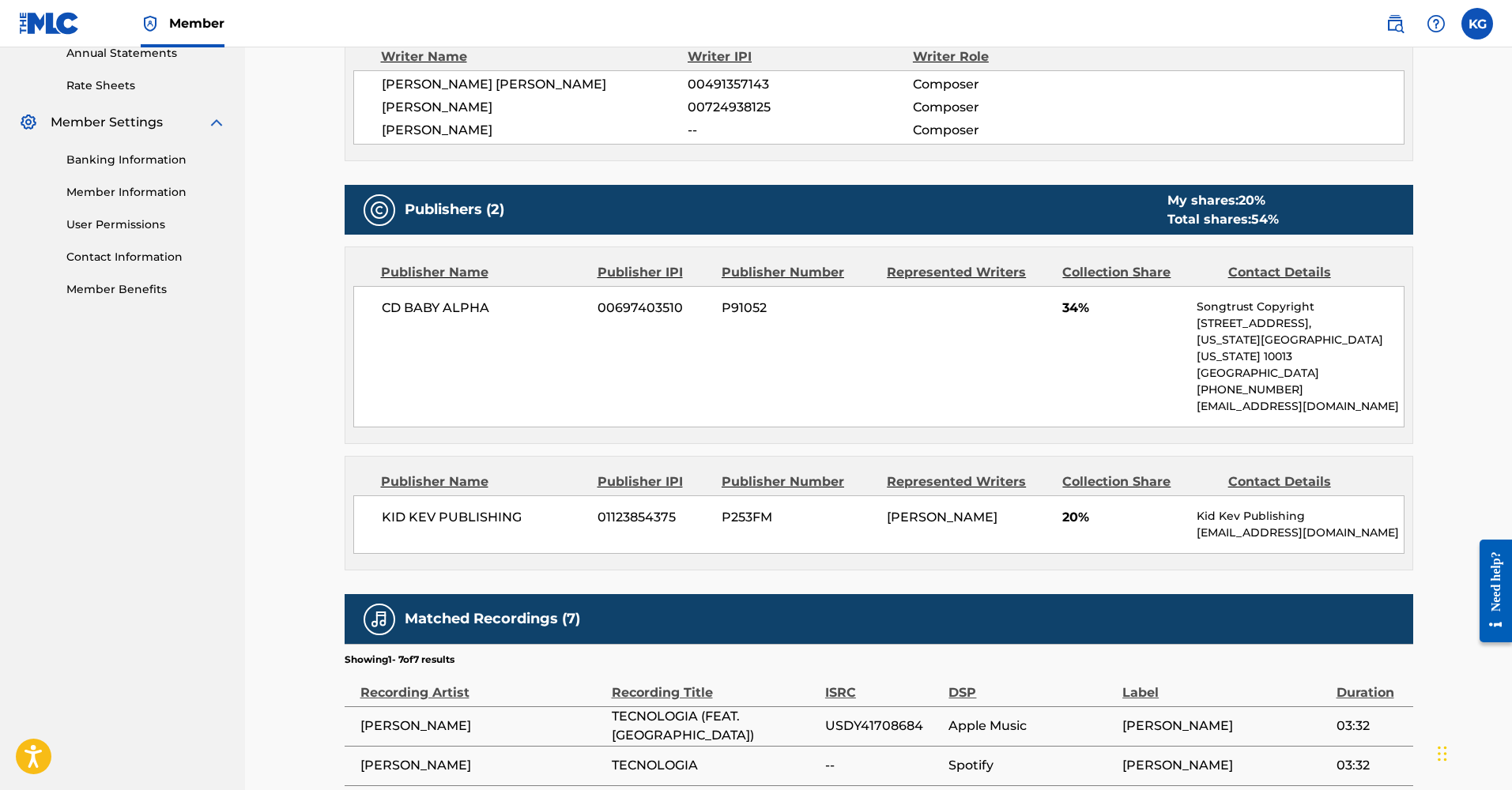
scroll to position [558, 0]
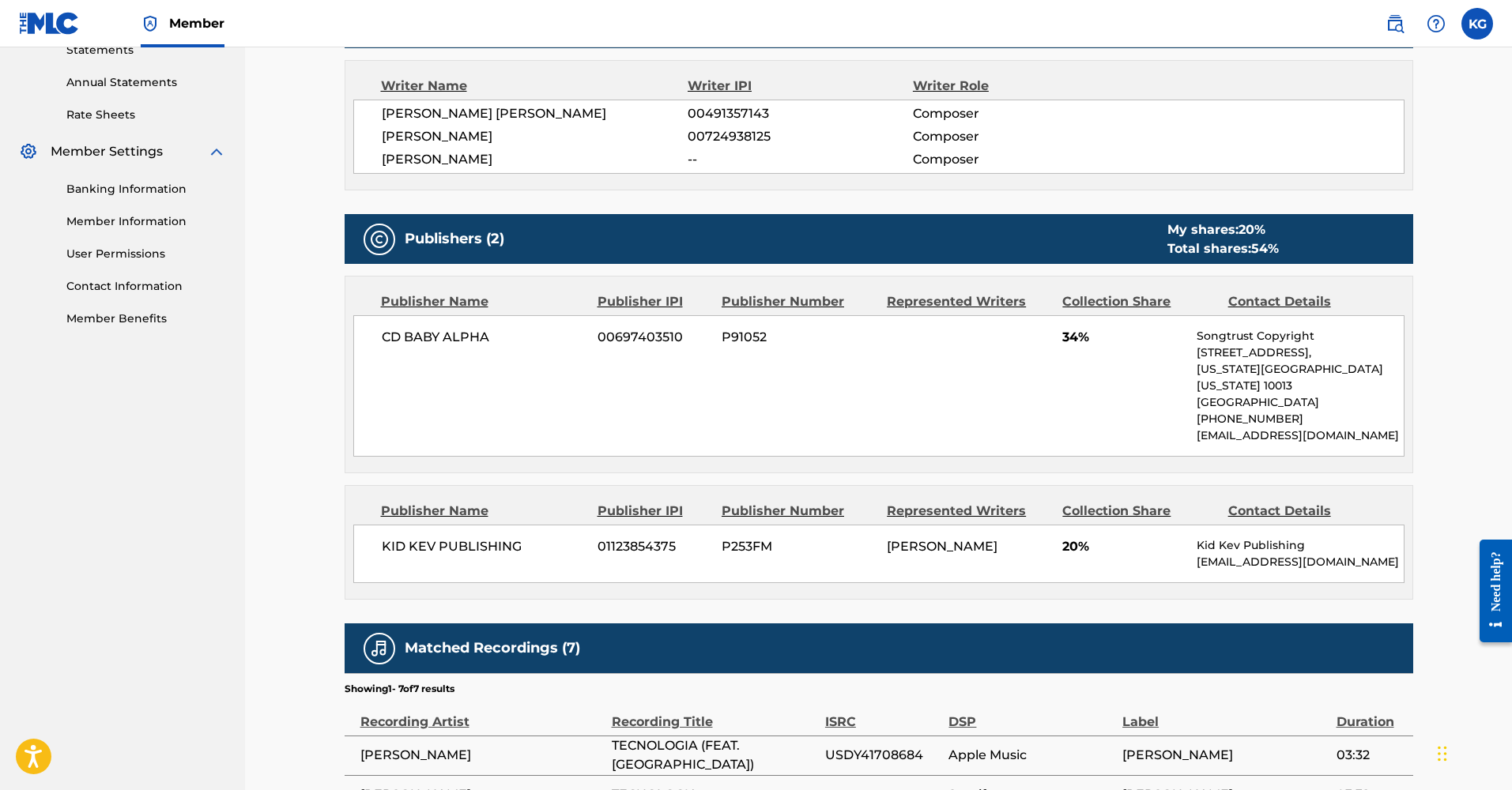
click at [1037, 381] on div "CD BABY ALPHA 00697403510 P91052 34% Songtrust Copyright [STREET_ADDRESS][US_ST…" at bounding box center [878, 386] width 1051 height 141
drag, startPoint x: 1087, startPoint y: 337, endPoint x: 1062, endPoint y: 343, distance: 25.7
click at [1057, 337] on div "CD BABY ALPHA 00697403510 P91052 34% Songtrust Copyright [STREET_ADDRESS][US_ST…" at bounding box center [878, 386] width 1051 height 141
click at [1078, 351] on div "CD BABY ALPHA 00697403510 P91052 34% Songtrust Copyright [STREET_ADDRESS][US_ST…" at bounding box center [878, 386] width 1051 height 141
drag, startPoint x: 1094, startPoint y: 332, endPoint x: 1059, endPoint y: 336, distance: 35.2
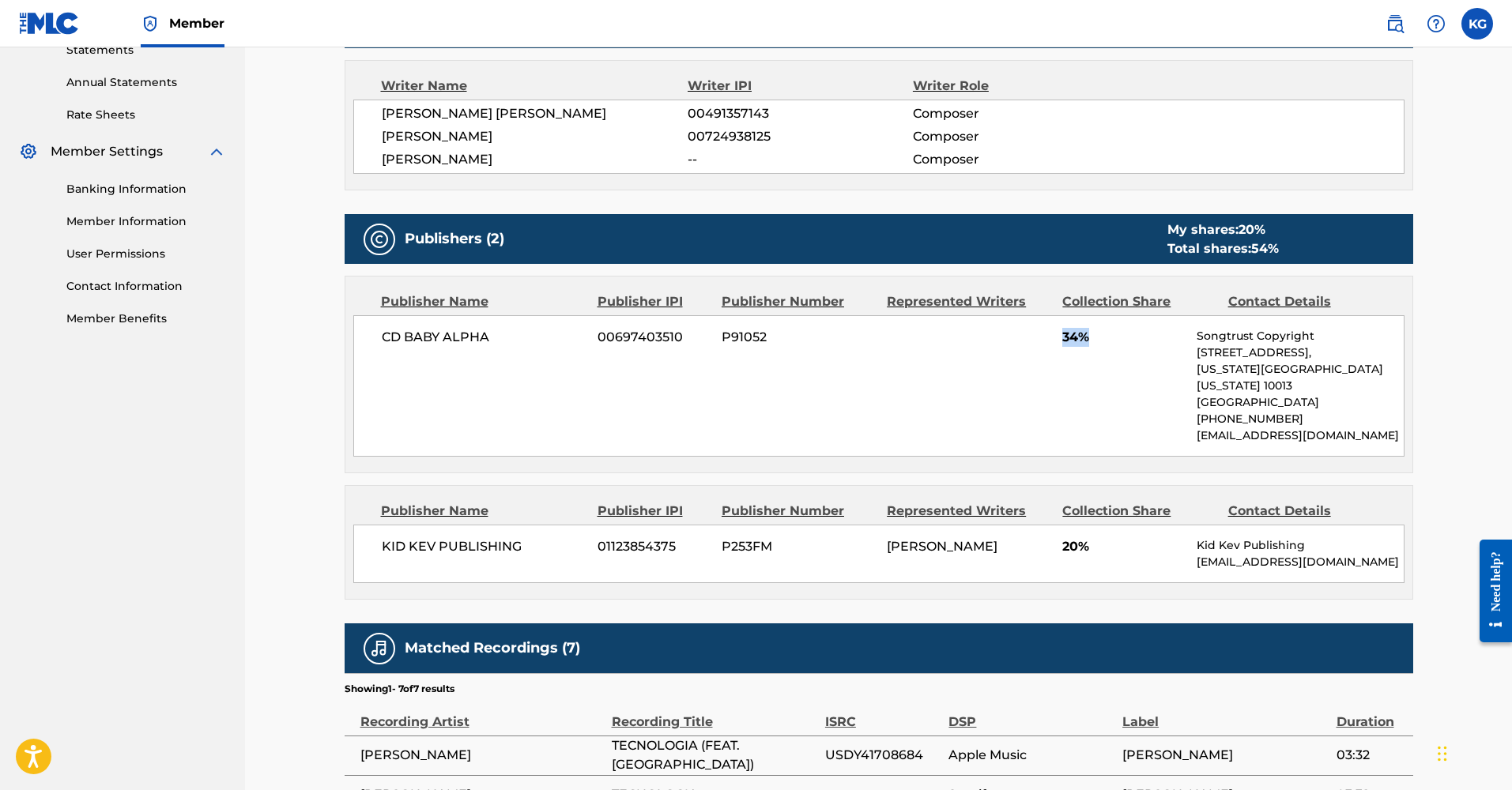
click at [1059, 336] on div "CD BABY ALPHA 00697403510 P91052 34% Songtrust Copyright [STREET_ADDRESS][US_ST…" at bounding box center [878, 386] width 1051 height 141
click at [1063, 369] on div "CD BABY ALPHA 00697403510 P91052 34% Songtrust Copyright [STREET_ADDRESS][US_ST…" at bounding box center [878, 386] width 1051 height 141
drag, startPoint x: 1062, startPoint y: 337, endPoint x: 1086, endPoint y: 348, distance: 26.4
click at [1108, 337] on span "34%" at bounding box center [1123, 337] width 123 height 19
click at [1051, 369] on div "CD BABY ALPHA 00697403510 P91052 34% Songtrust Copyright [STREET_ADDRESS][US_ST…" at bounding box center [878, 386] width 1051 height 141
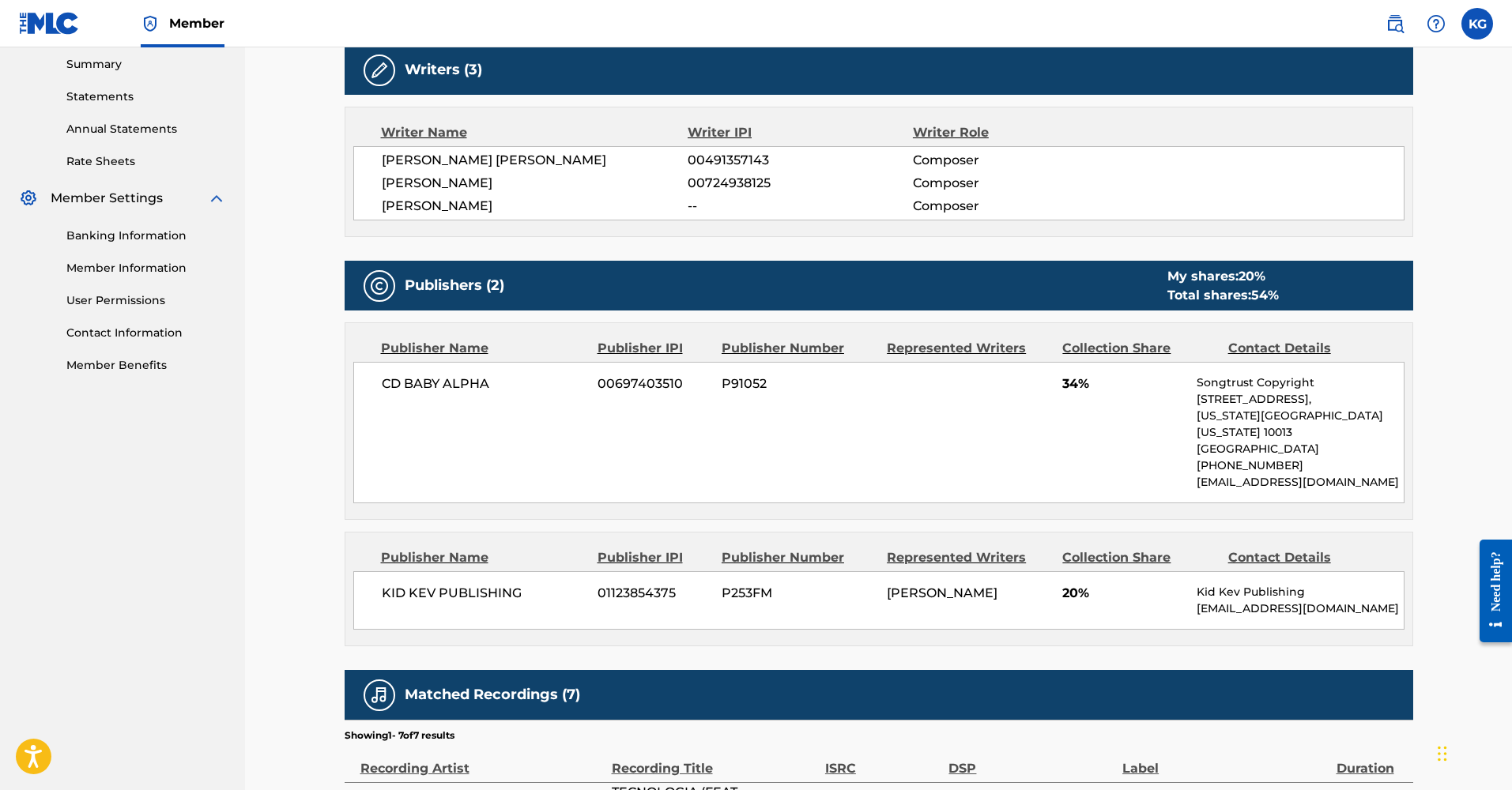
scroll to position [553, 0]
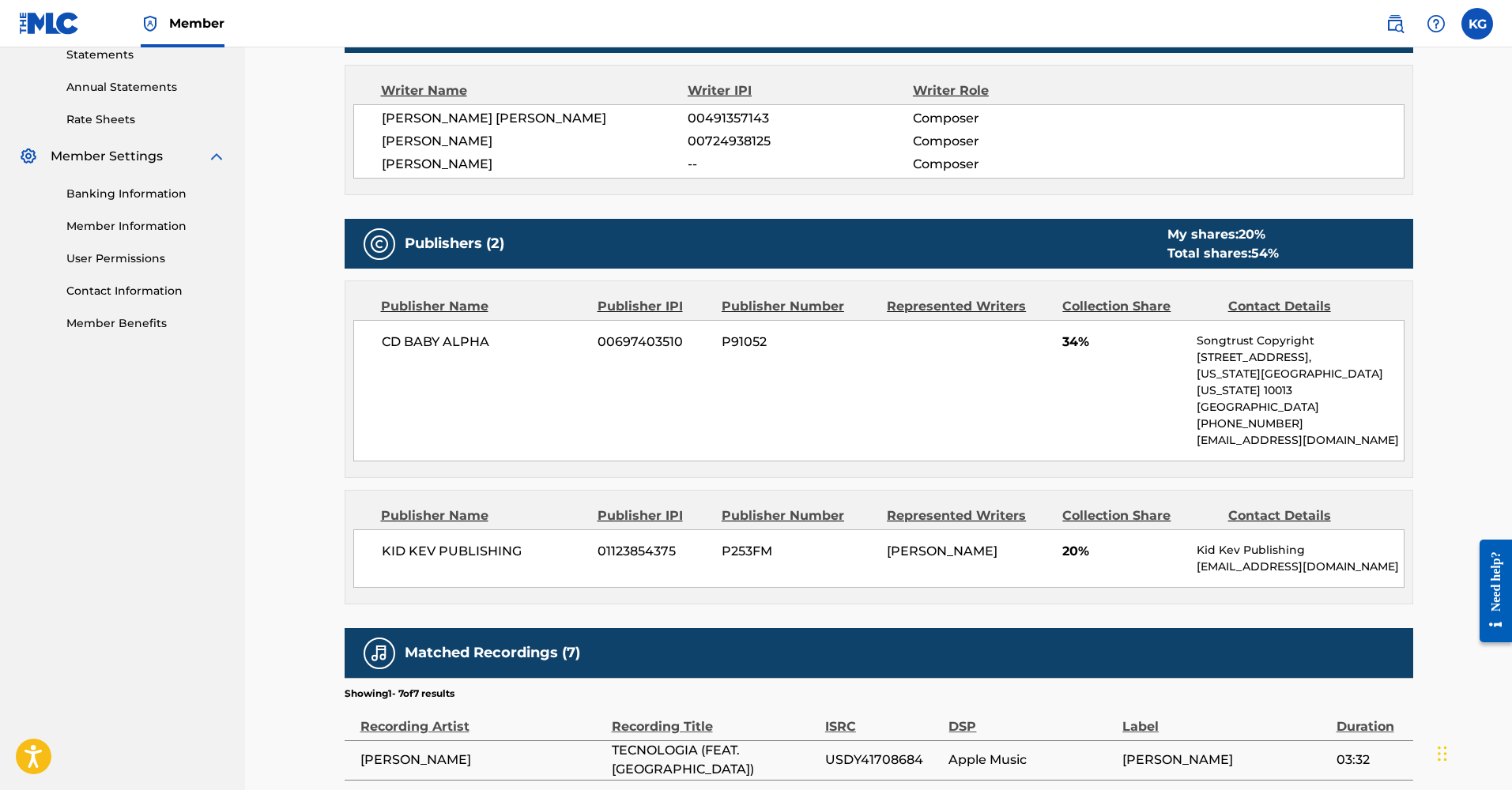
click at [305, 376] on div "< Back to results Edit Last Edited: [DATE] Source: The MLC TECNOLOGIA Work Deta…" at bounding box center [878, 287] width 1267 height 1587
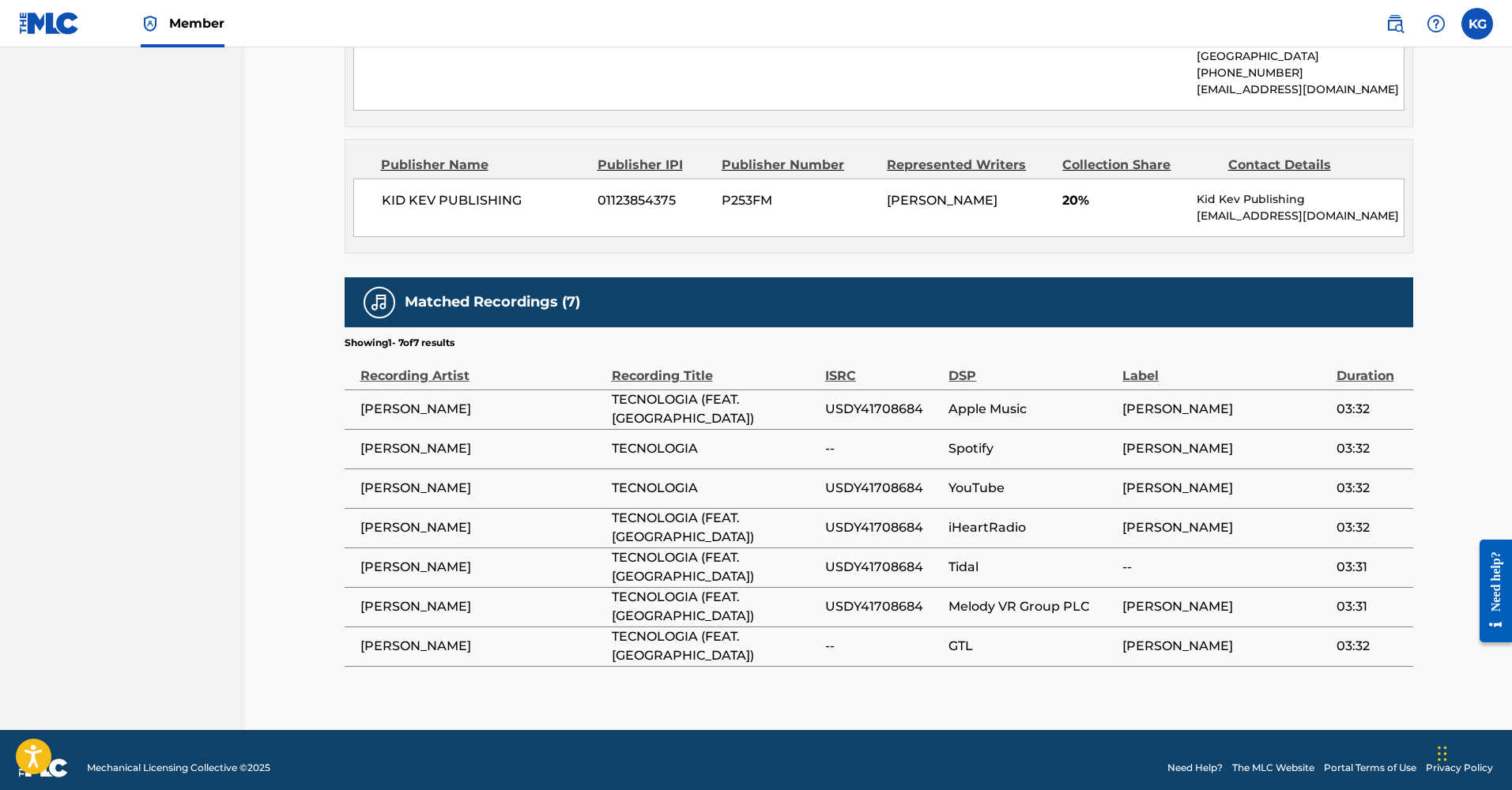
scroll to position [903, 0]
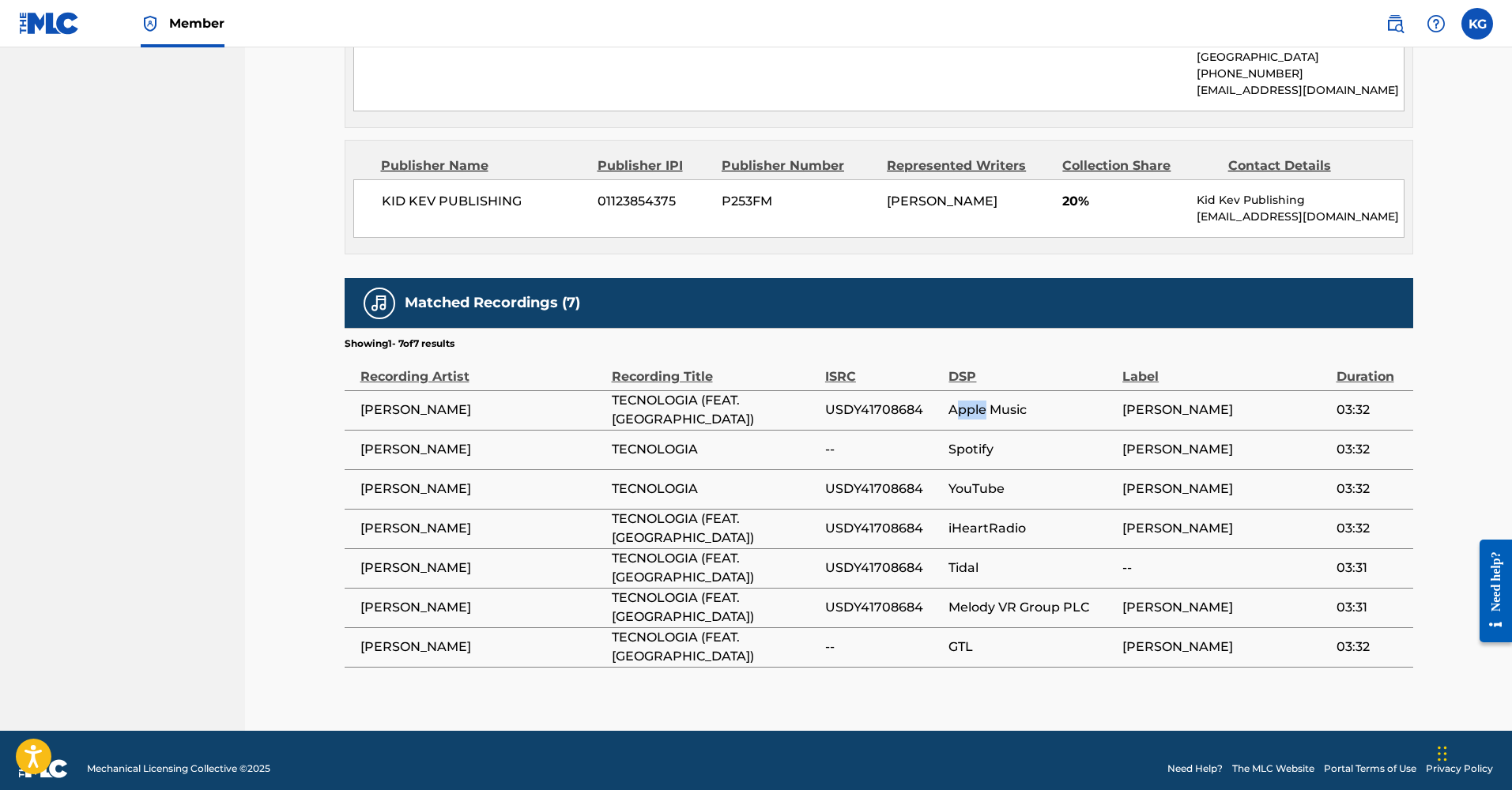
drag, startPoint x: 953, startPoint y: 394, endPoint x: 986, endPoint y: 397, distance: 33.1
click at [986, 401] on span "Apple Music" at bounding box center [1031, 410] width 166 height 19
click at [970, 440] on span "Spotify" at bounding box center [1031, 449] width 166 height 19
click at [965, 484] on td "YouTube" at bounding box center [1035, 489] width 174 height 39
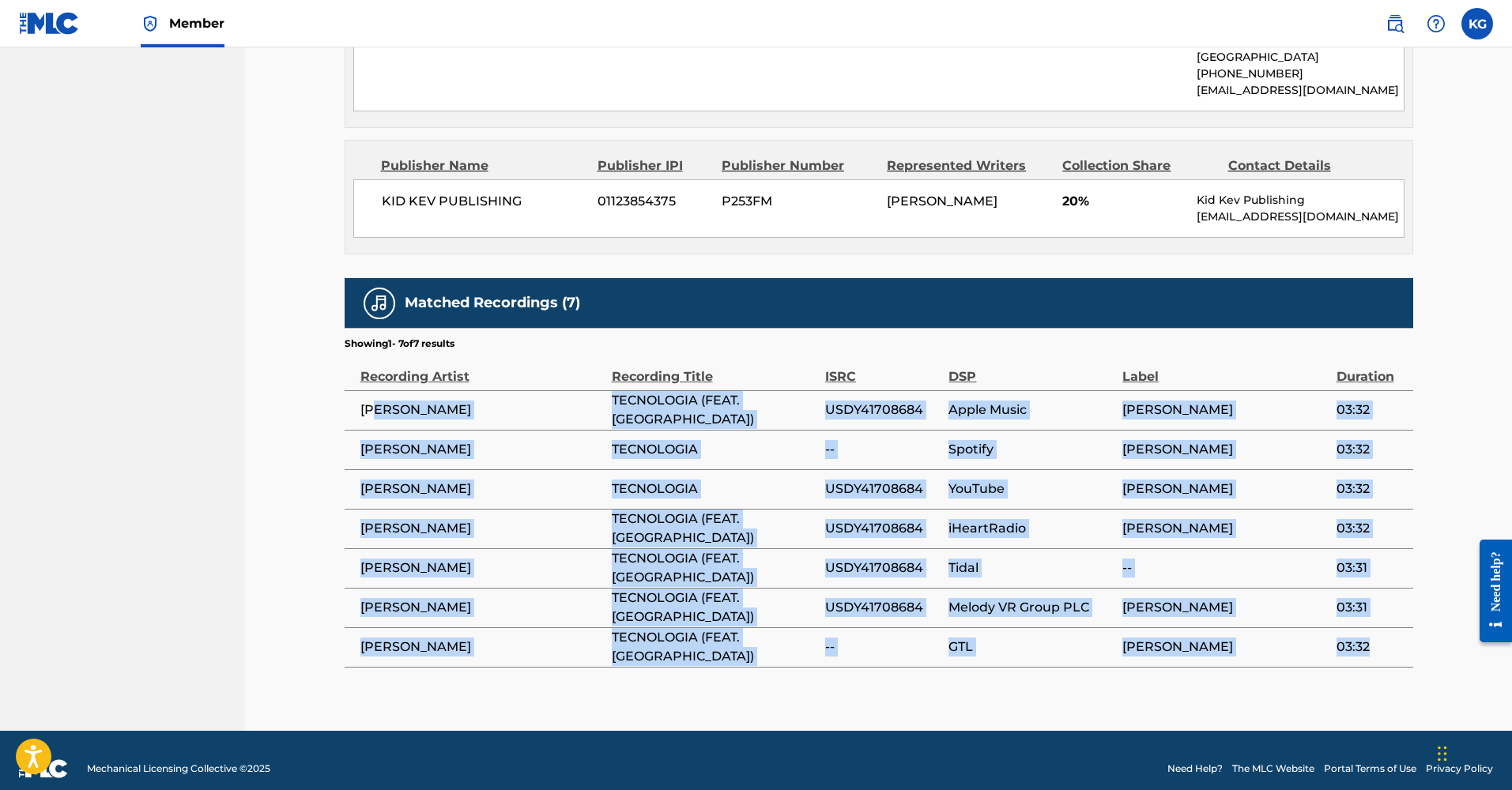
drag, startPoint x: 1381, startPoint y: 631, endPoint x: 342, endPoint y: 386, distance: 1067.5
click at [352, 390] on tbody "[PERSON_NAME] TECNOLOGIA (FEAT. KABAL) USDY41708684 Apple Music ANDRE MC 03:32 …" at bounding box center [878, 528] width 1068 height 276
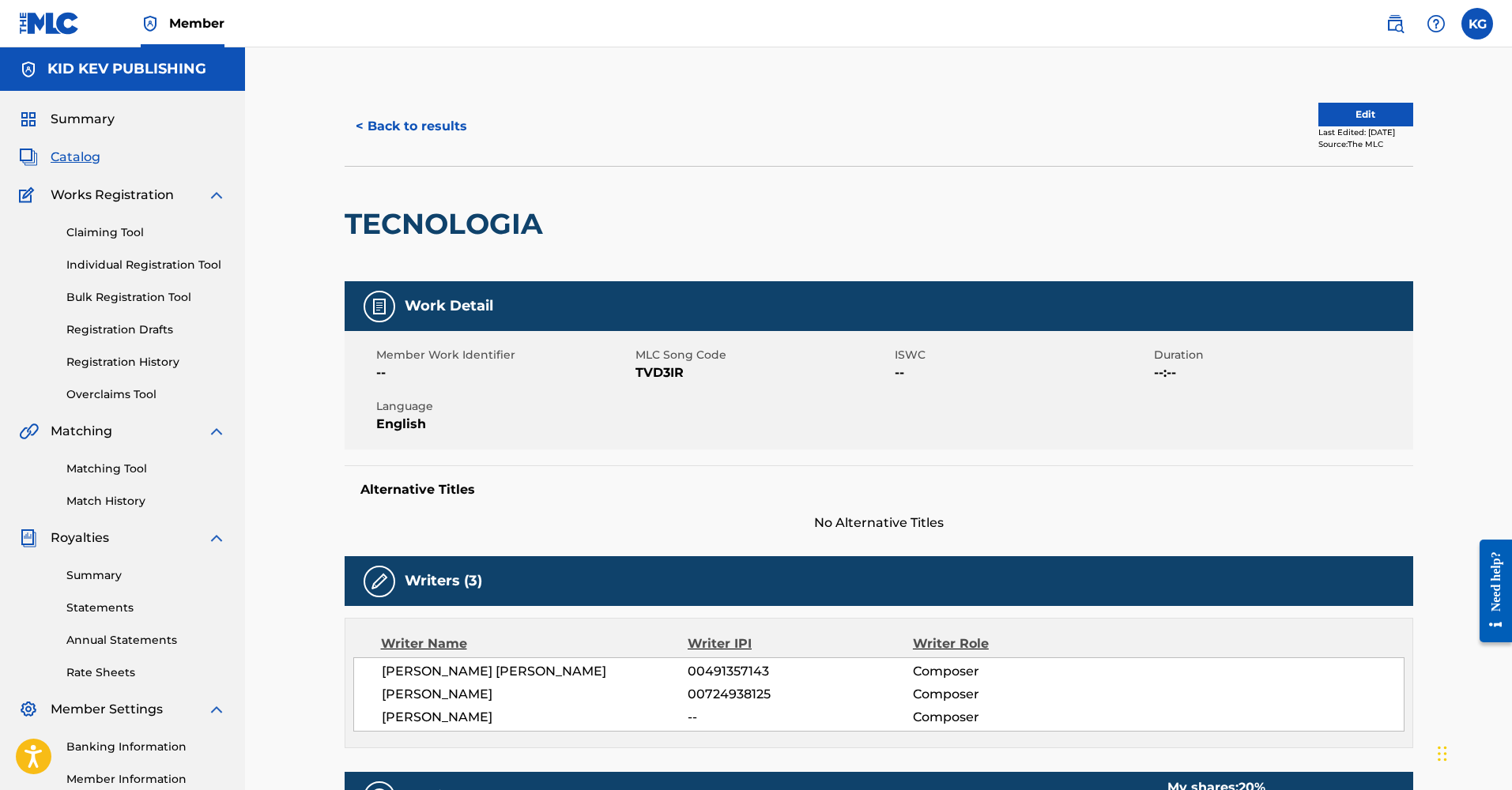
scroll to position [0, 0]
click at [211, 199] on img at bounding box center [216, 195] width 19 height 19
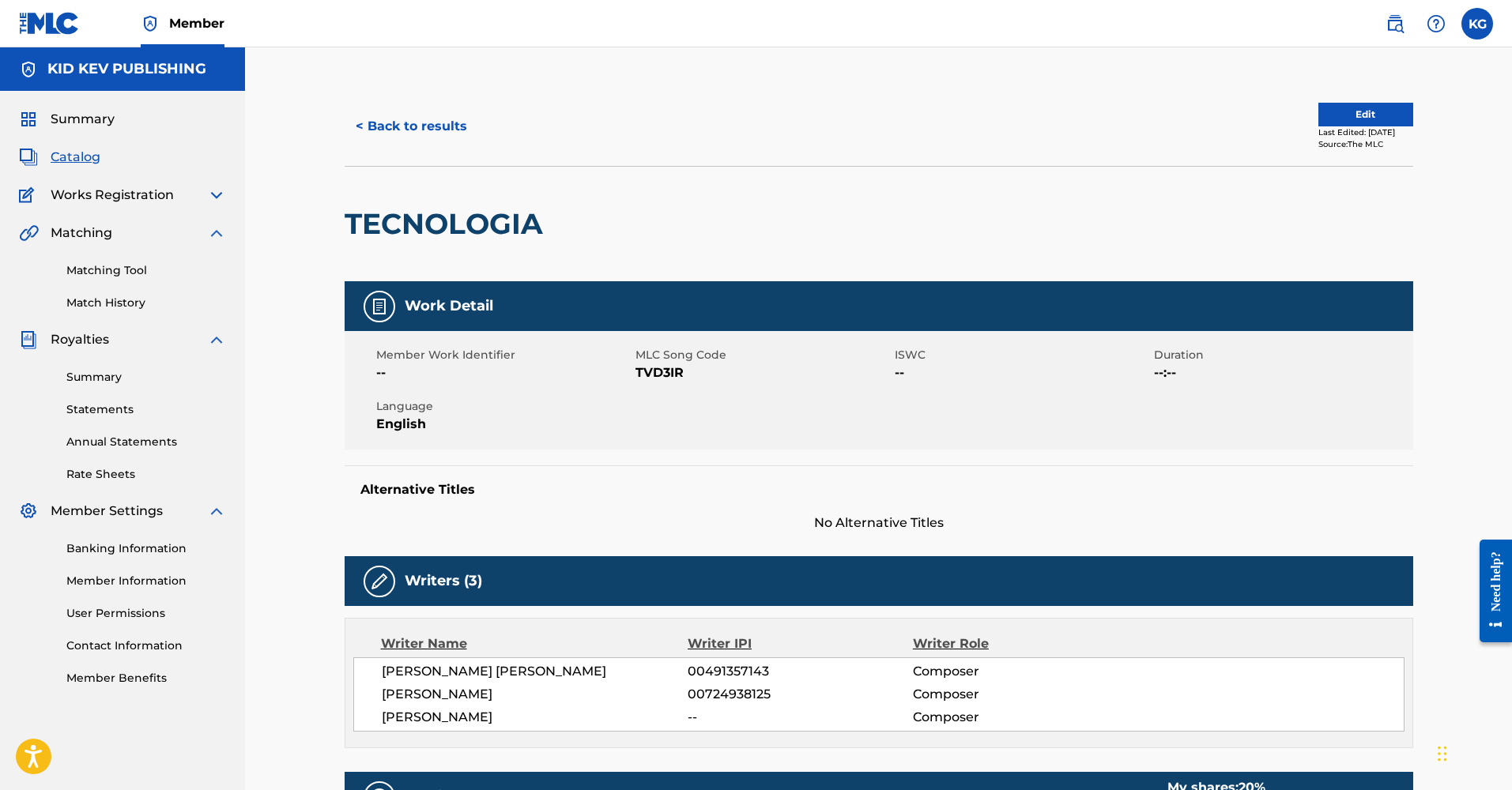
click at [215, 230] on img at bounding box center [216, 233] width 19 height 19
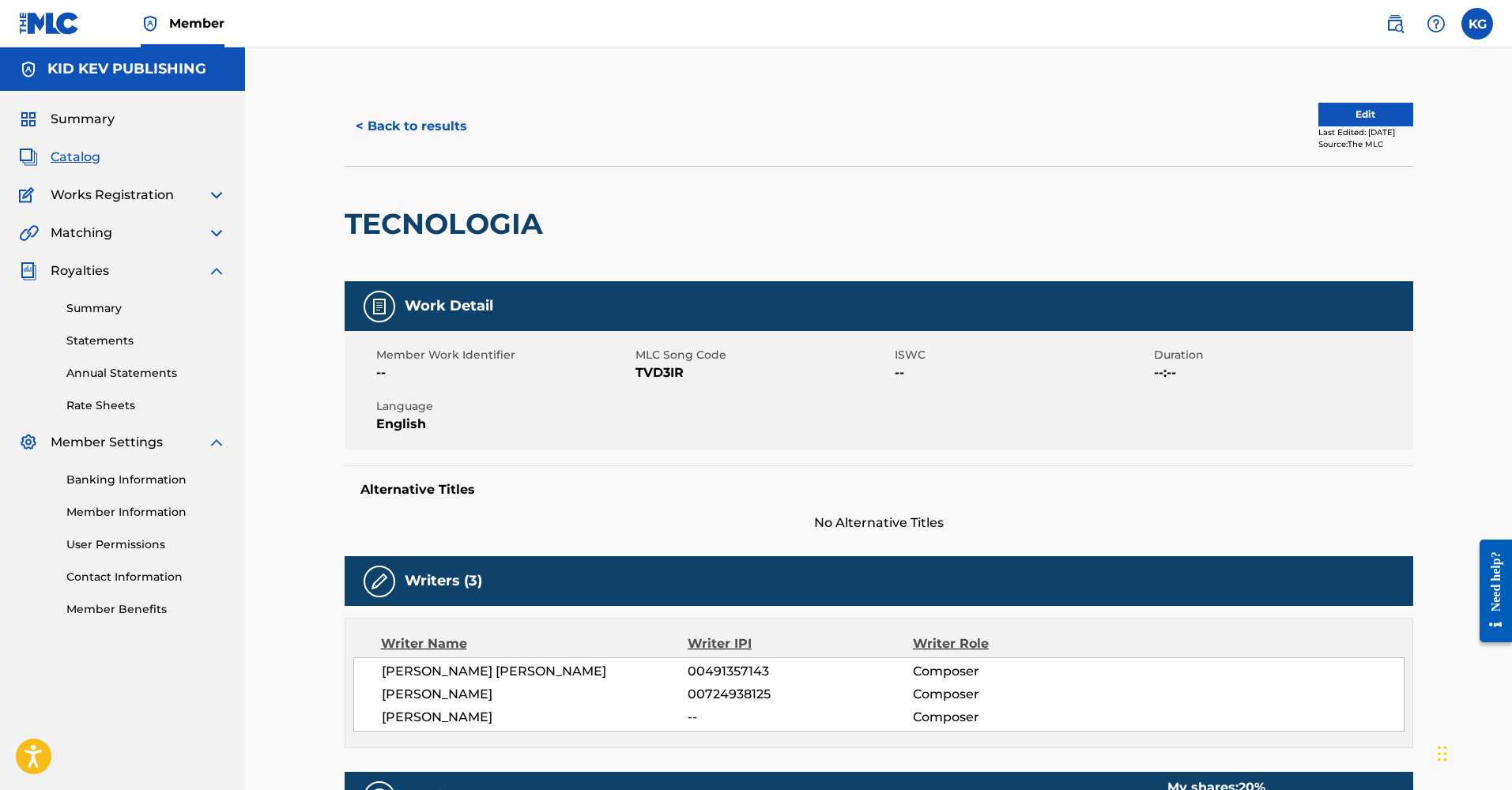
drag, startPoint x: 222, startPoint y: 271, endPoint x: 221, endPoint y: 315, distance: 44.0
click at [221, 275] on img at bounding box center [216, 271] width 19 height 19
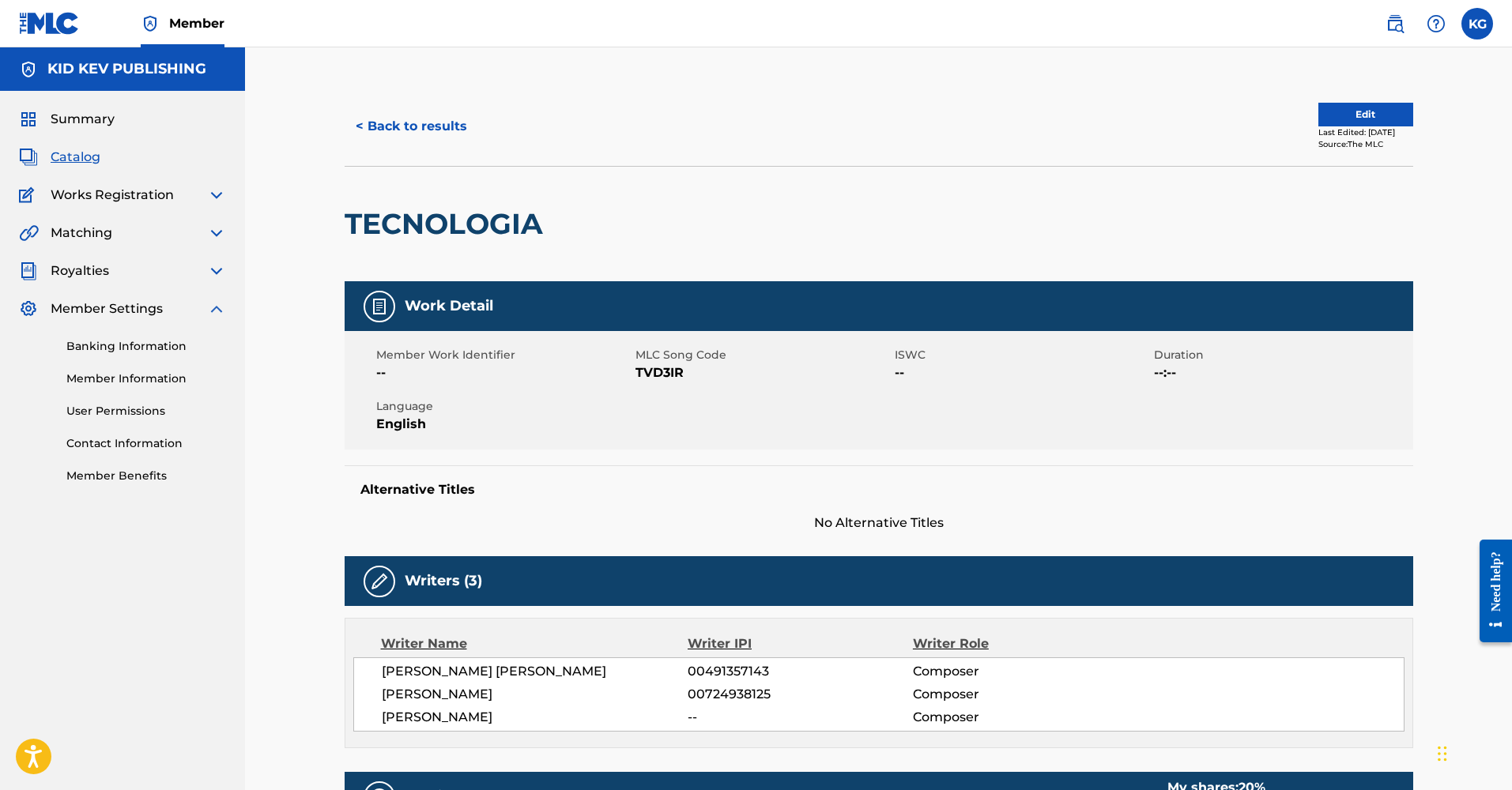
click at [214, 311] on img at bounding box center [216, 309] width 19 height 19
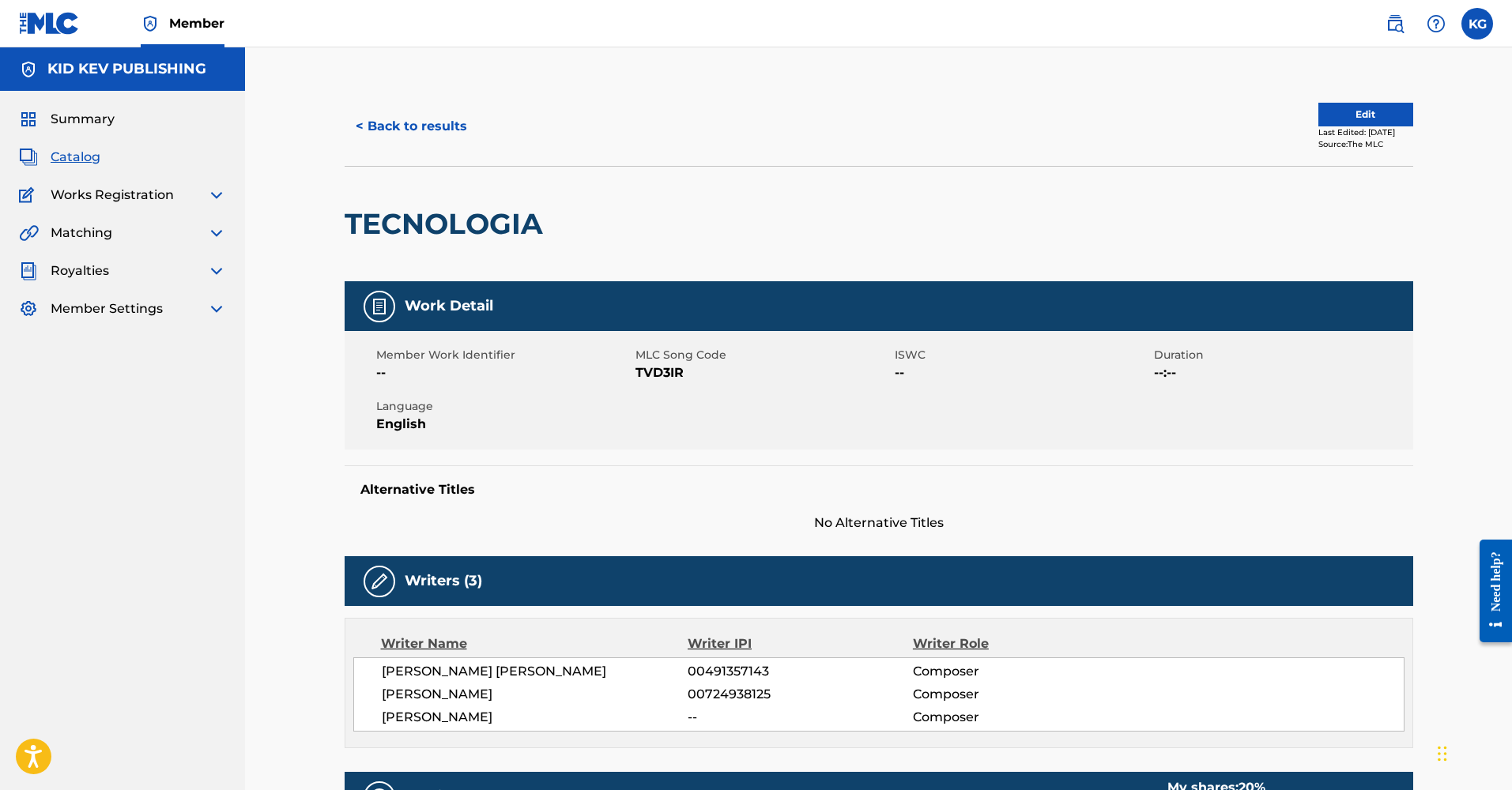
click at [61, 159] on span "Catalog" at bounding box center [75, 157] width 50 height 19
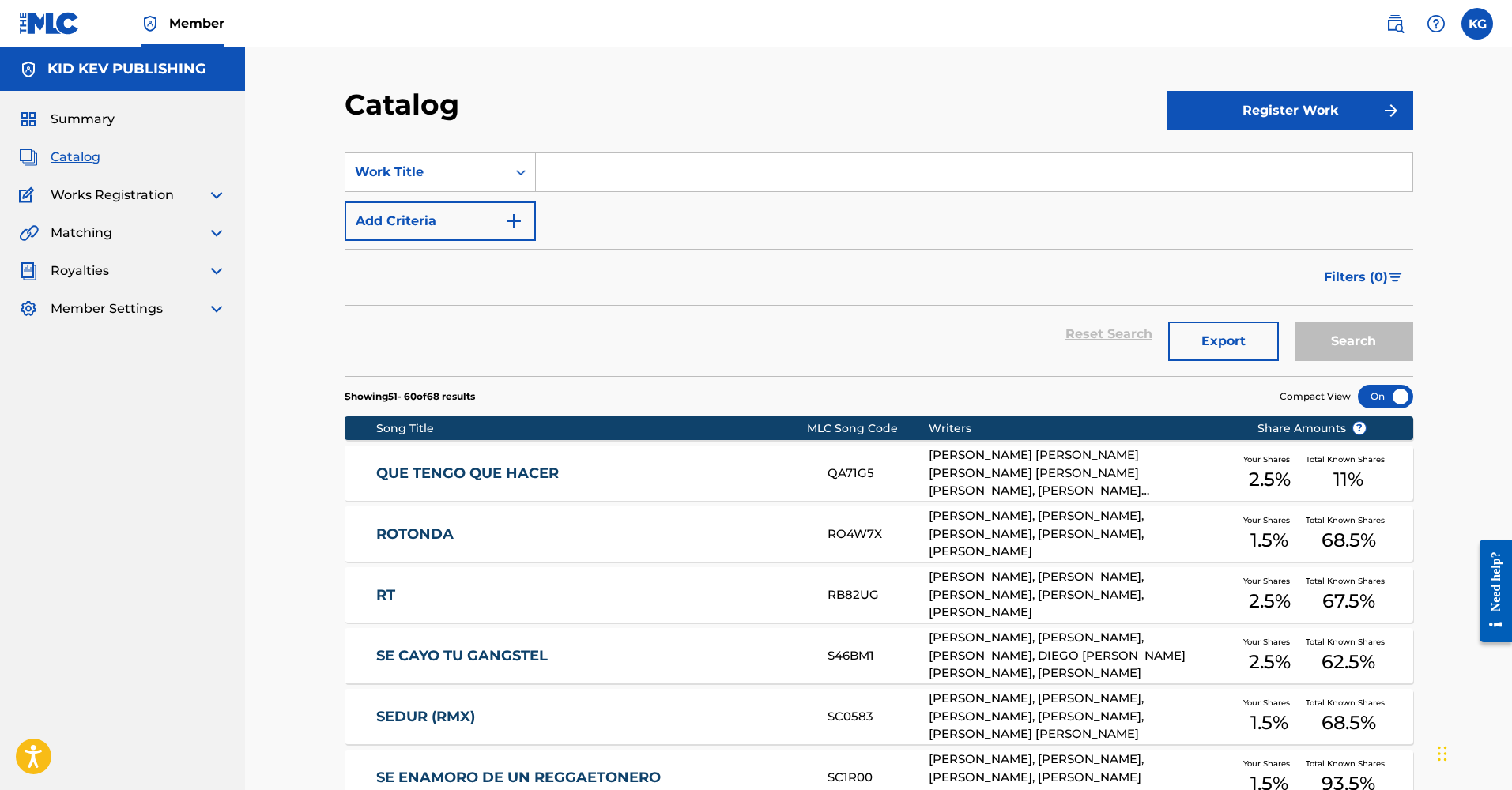
drag, startPoint x: 292, startPoint y: 232, endPoint x: 307, endPoint y: 246, distance: 20.5
click at [292, 235] on div "Catalog Register Work SearchWithCriteria6ca5fe9b-5269-44d3-97f0-b064e496dce4 Wo…" at bounding box center [878, 589] width 1267 height 1082
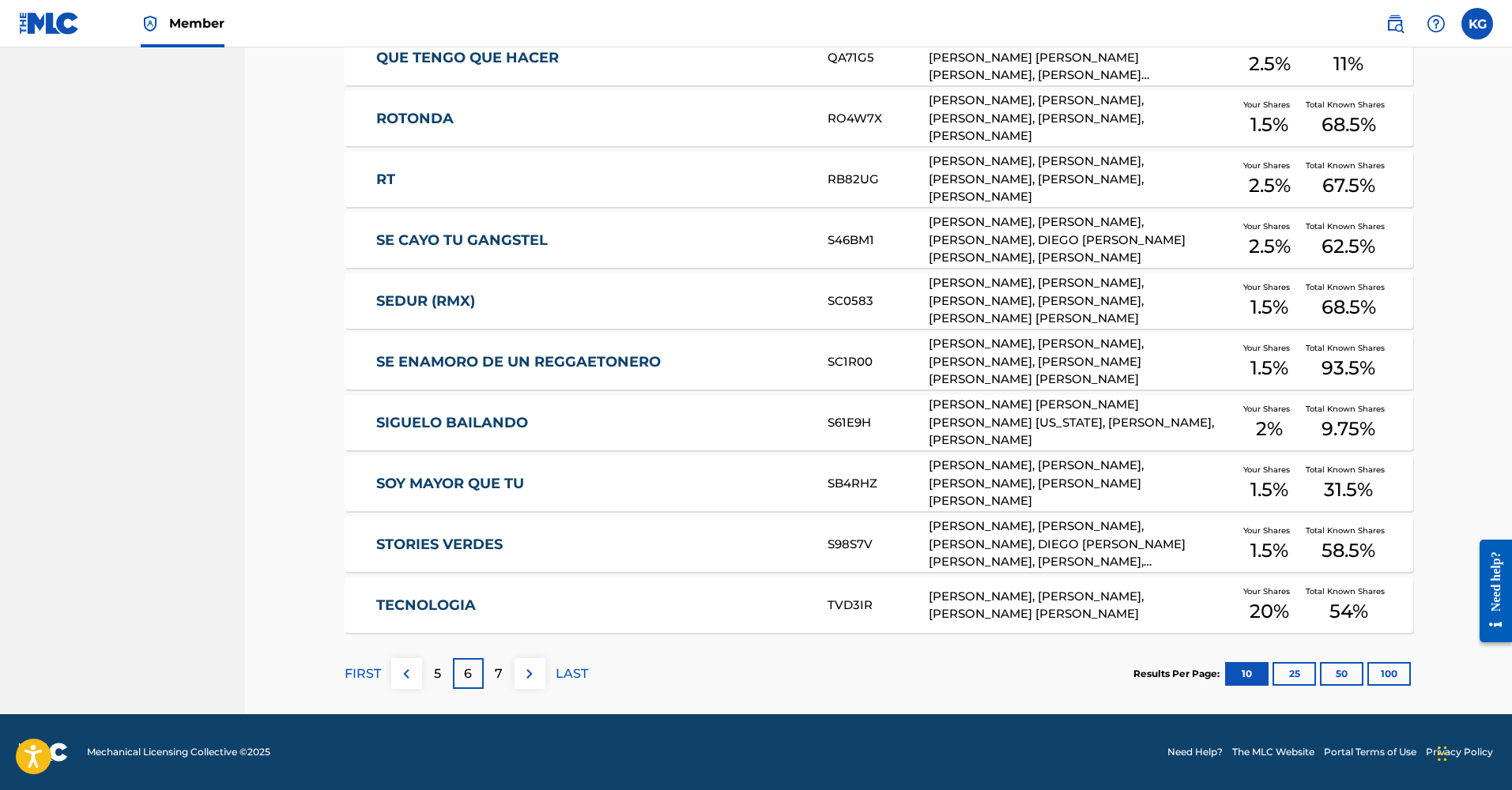
scroll to position [416, 0]
click at [270, 382] on div "Catalog Register Work SearchWithCriteria6ca5fe9b-5269-44d3-97f0-b064e496dce4 Wo…" at bounding box center [878, 173] width 1267 height 1082
click at [478, 616] on div "TECNOLOGIA TVD3IR [PERSON_NAME], [PERSON_NAME], [PERSON_NAME] [PERSON_NAME] You…" at bounding box center [878, 605] width 1068 height 55
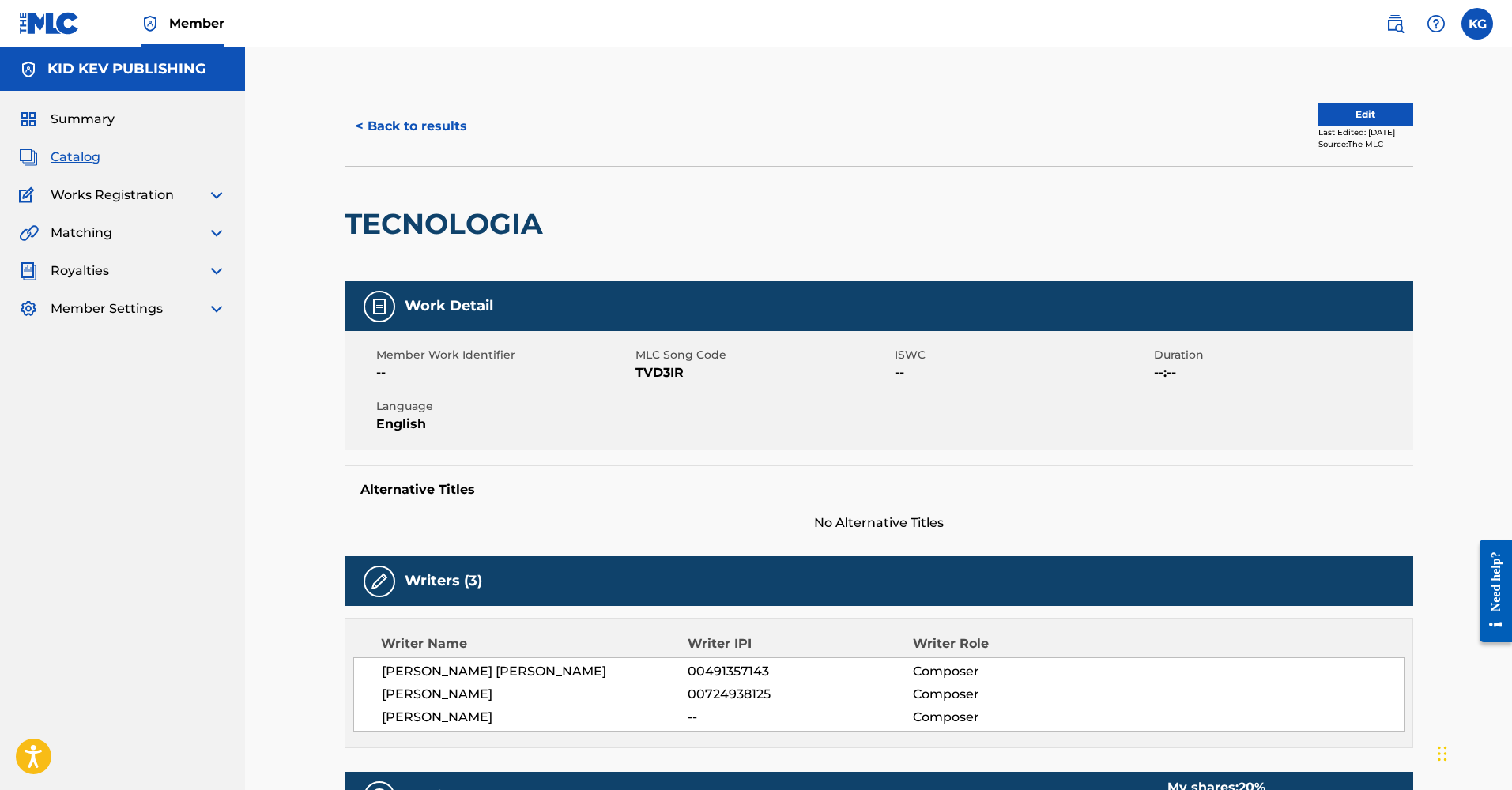
click at [82, 160] on span "Catalog" at bounding box center [75, 157] width 50 height 19
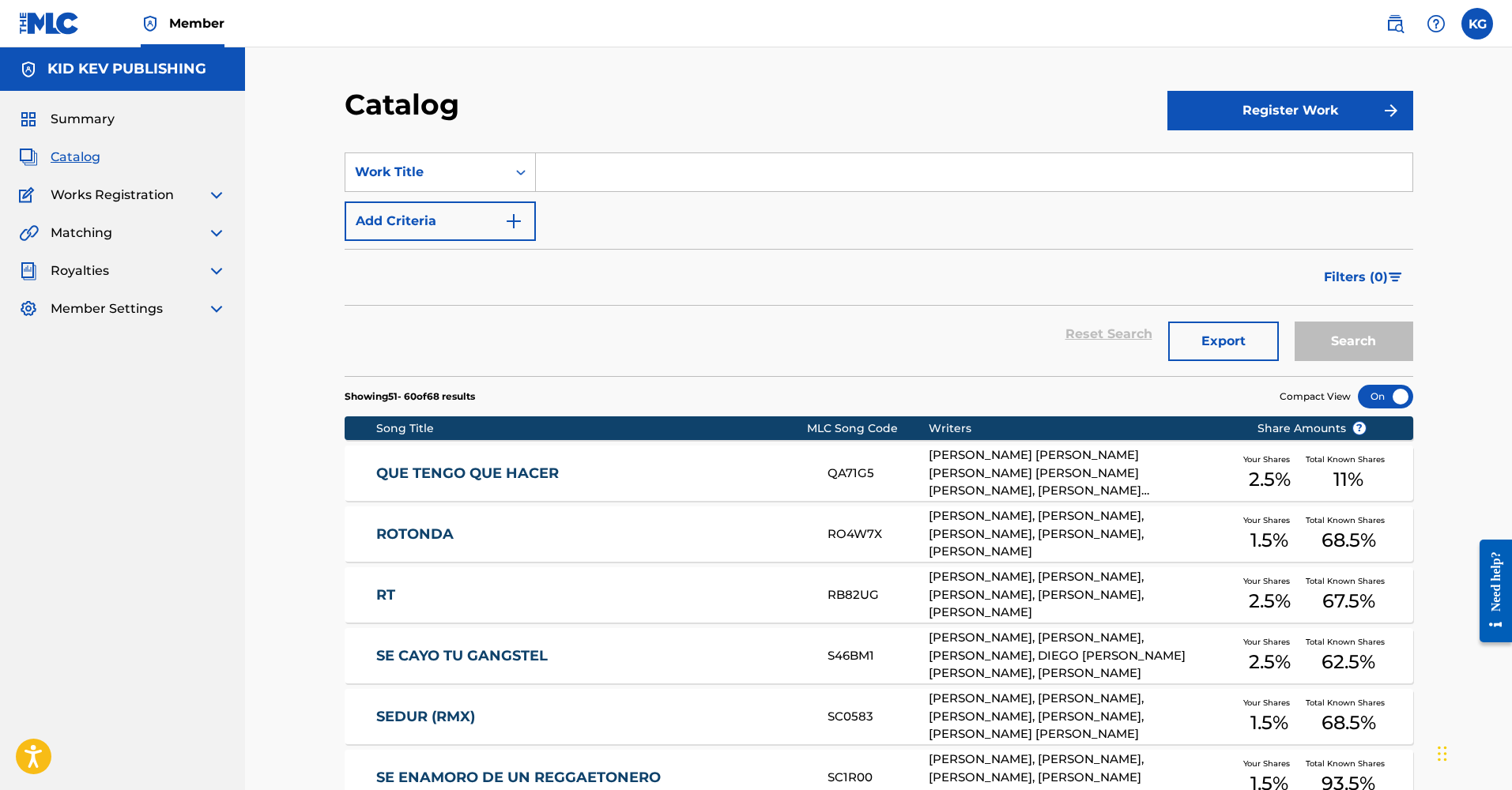
click at [213, 198] on img at bounding box center [216, 195] width 19 height 19
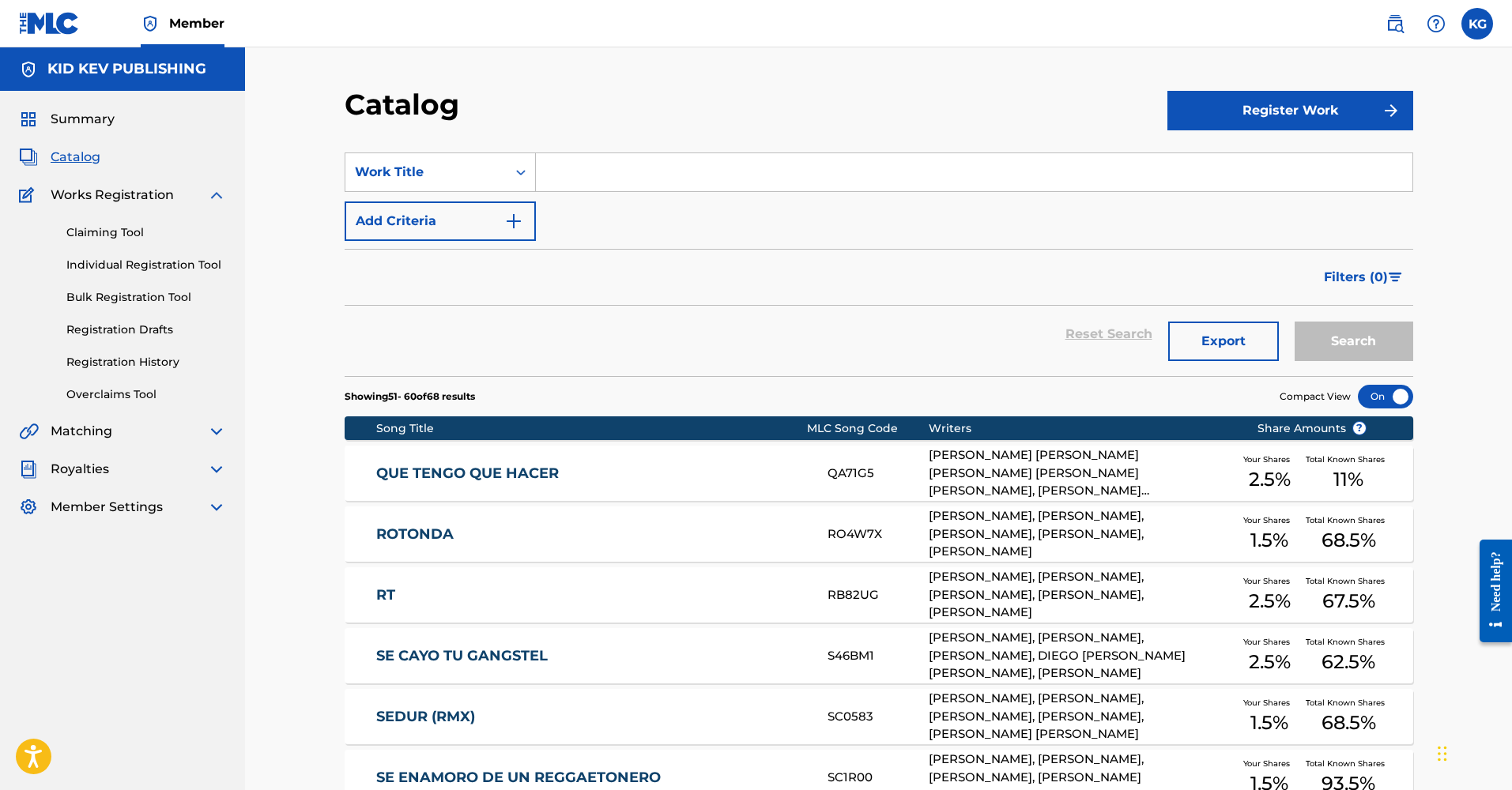
click at [211, 466] on img at bounding box center [216, 469] width 19 height 19
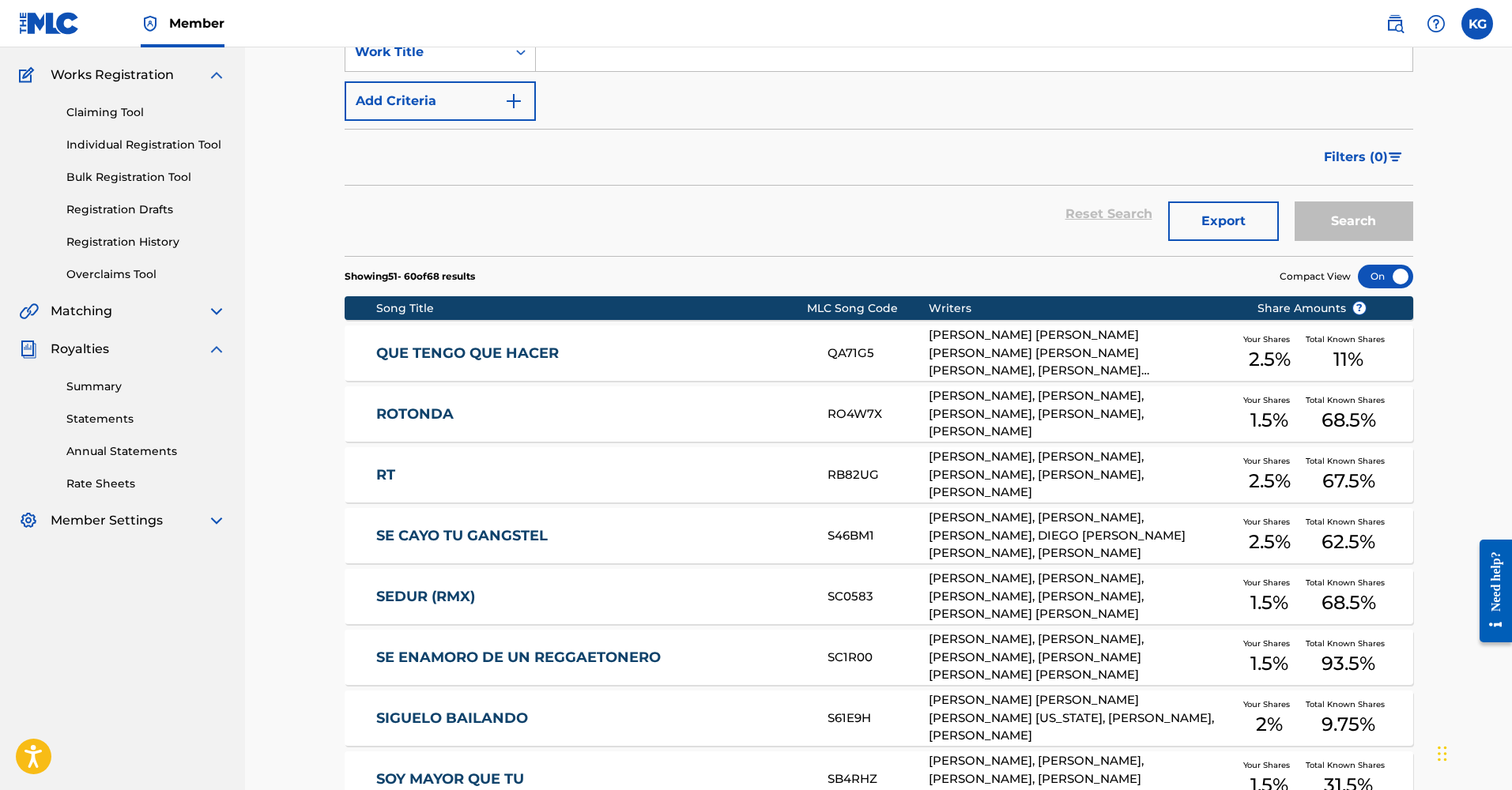
scroll to position [133, 0]
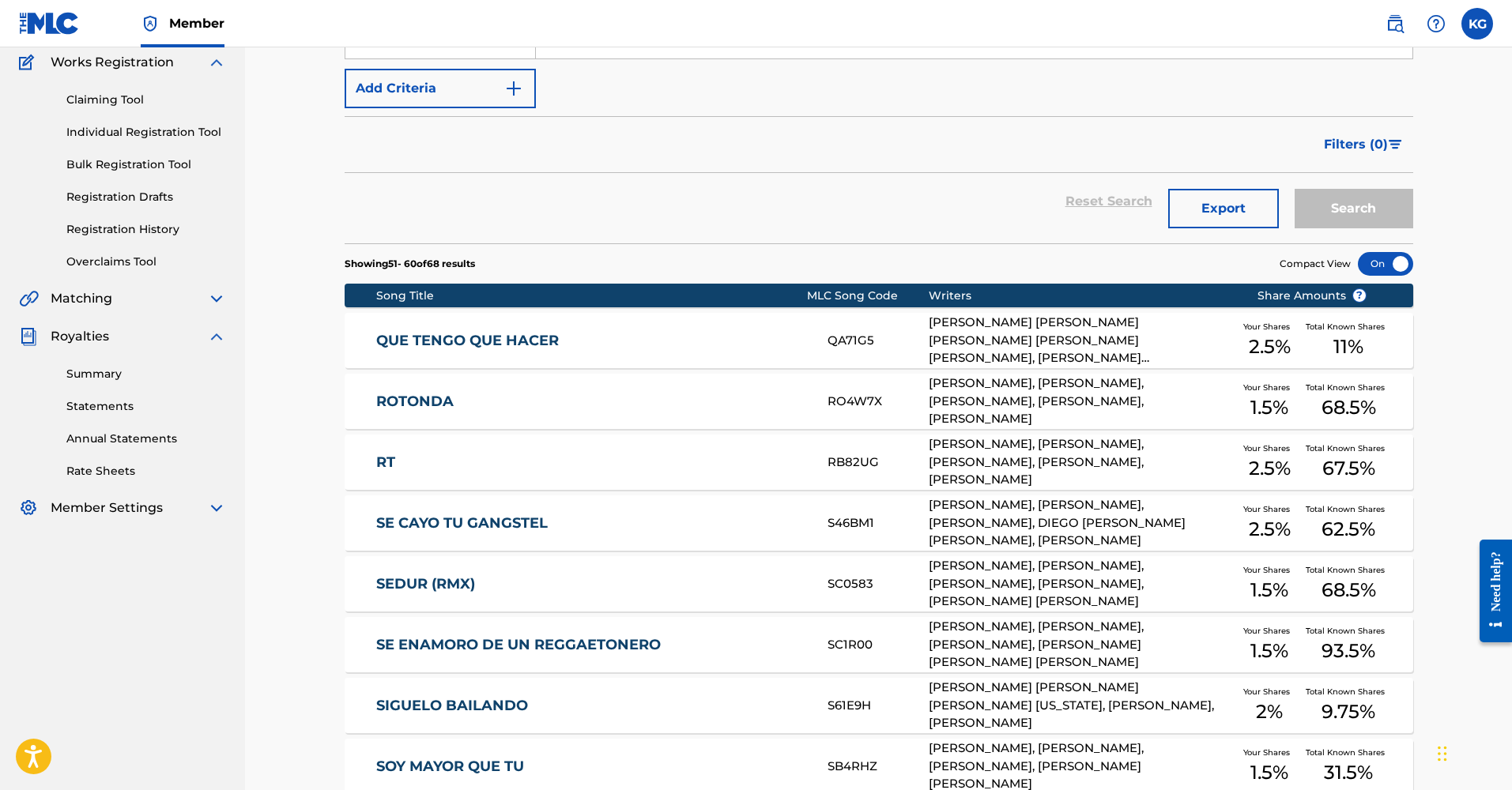
click at [223, 339] on img at bounding box center [216, 336] width 19 height 19
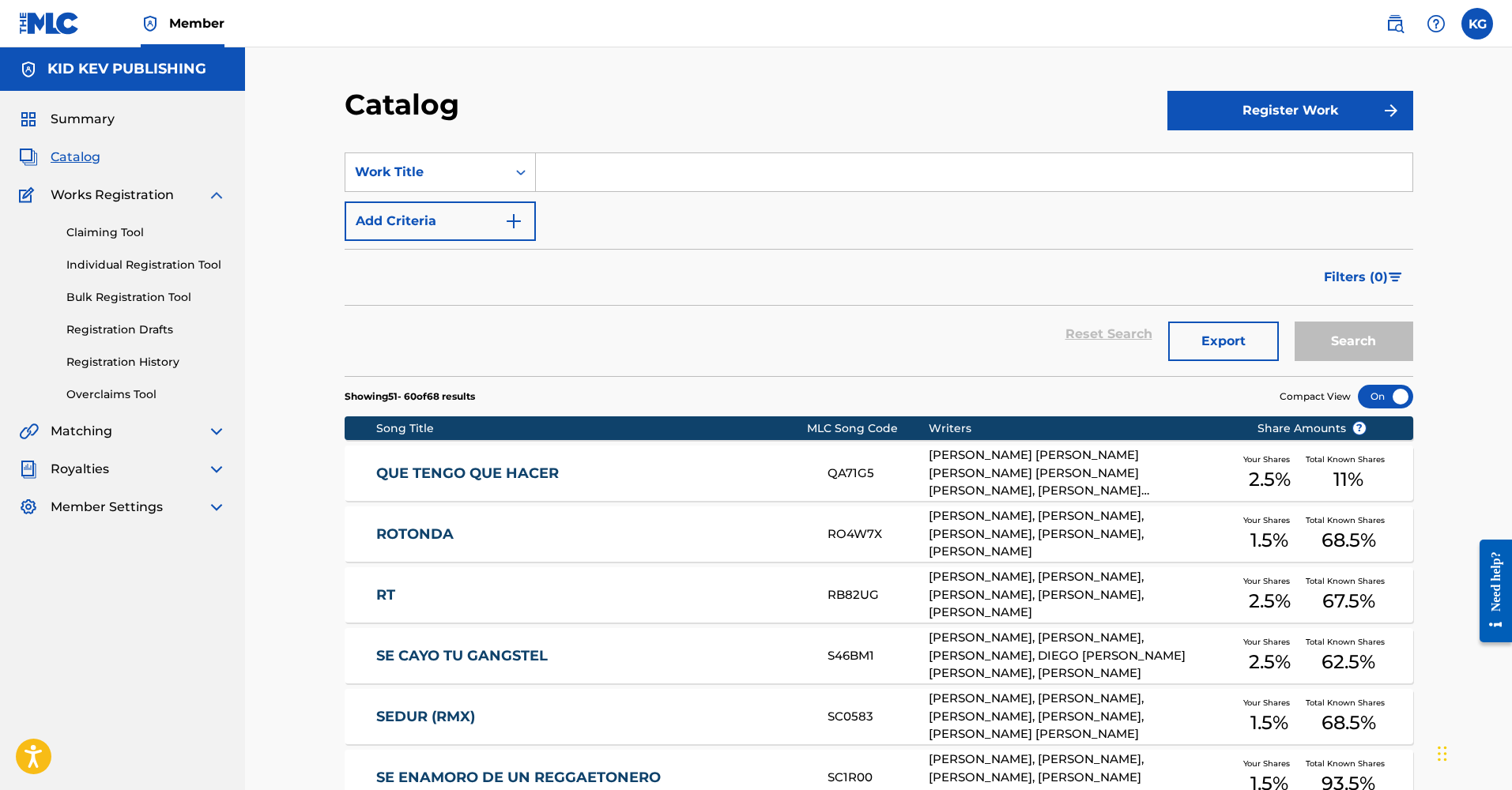
scroll to position [0, 0]
click at [215, 202] on img at bounding box center [216, 195] width 19 height 19
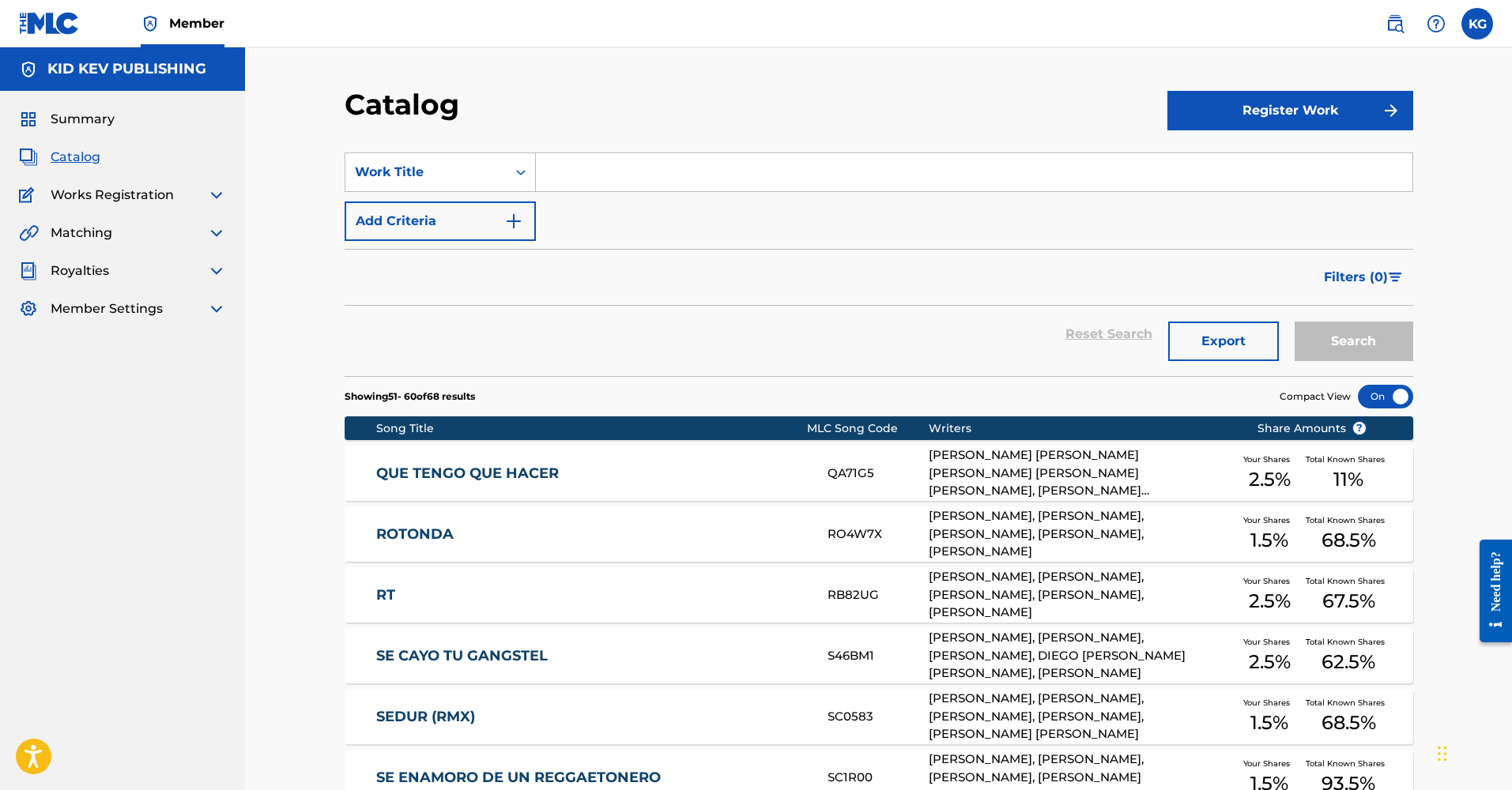
drag, startPoint x: 290, startPoint y: 218, endPoint x: 310, endPoint y: 213, distance: 20.6
click at [301, 215] on div "Catalog Register Work SearchWithCriteria6ca5fe9b-5269-44d3-97f0-b064e496dce4 Wo…" at bounding box center [878, 589] width 1267 height 1082
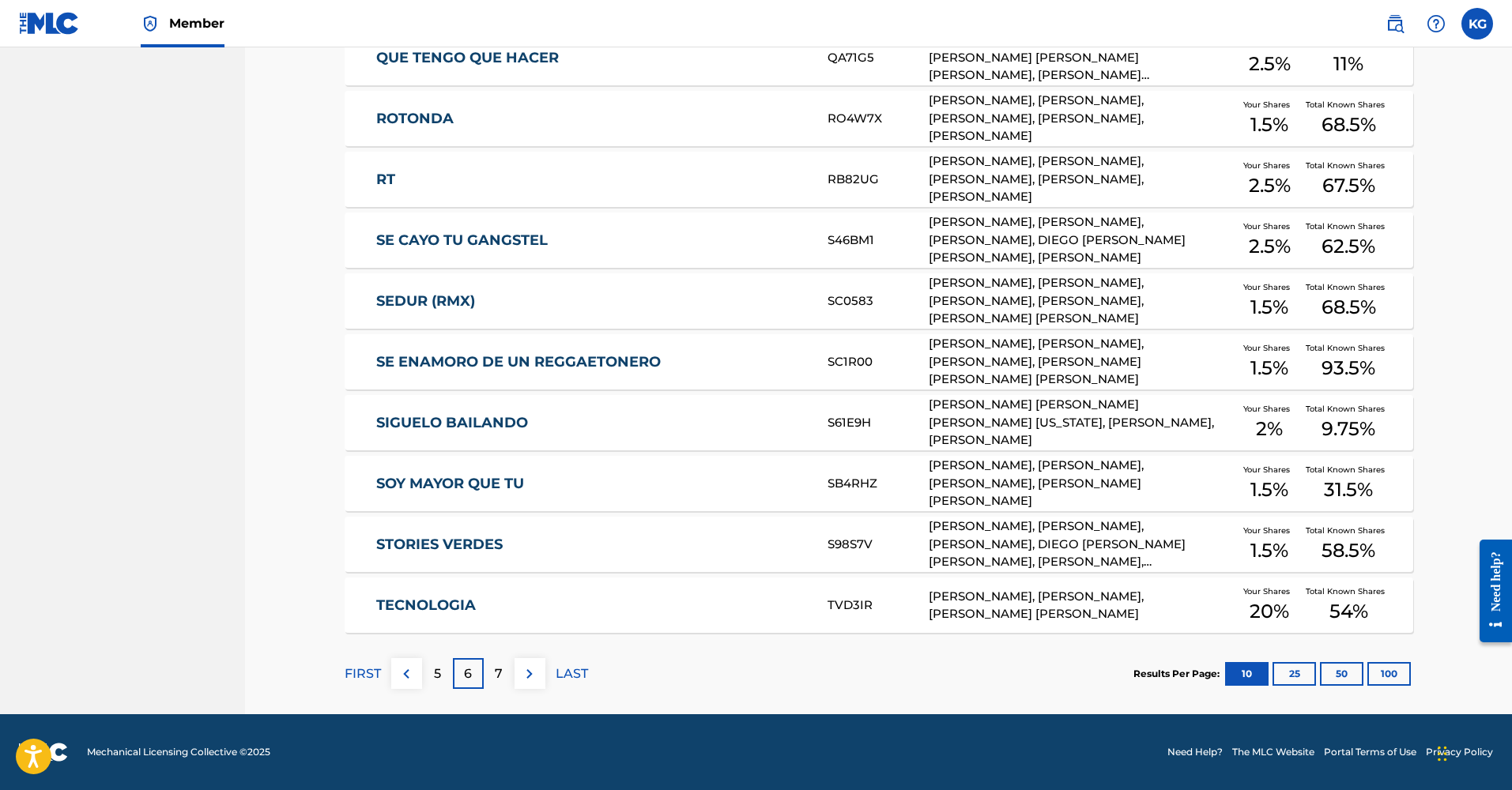
scroll to position [416, 0]
click at [508, 672] on div "7" at bounding box center [499, 673] width 31 height 31
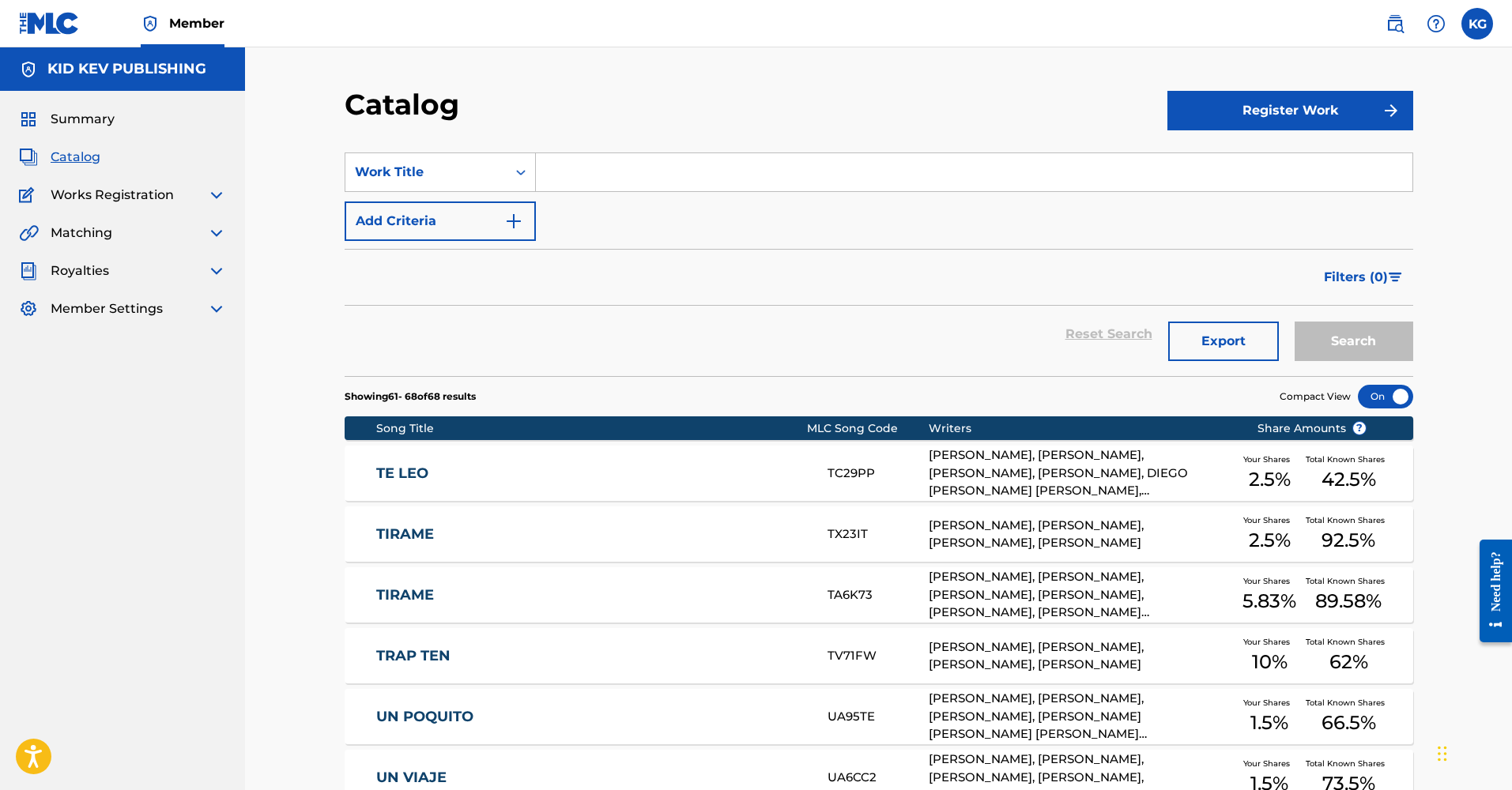
drag, startPoint x: 293, startPoint y: 355, endPoint x: 312, endPoint y: 357, distance: 19.1
click at [293, 355] on div "Catalog Register Work SearchWithCriteria6ca5fe9b-5269-44d3-97f0-b064e496dce4 Wo…" at bounding box center [878, 528] width 1267 height 960
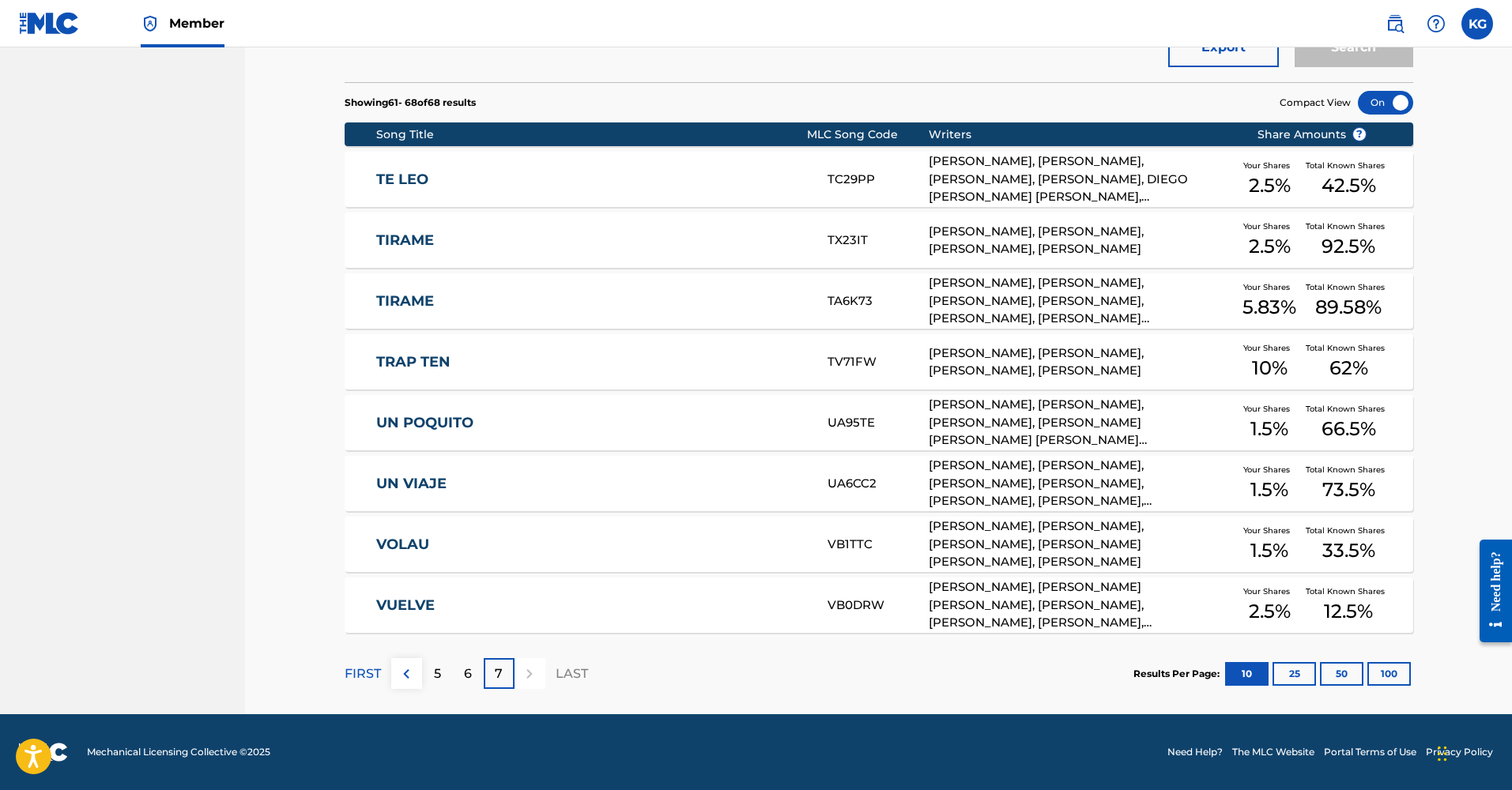
scroll to position [294, 0]
click at [321, 316] on div "Catalog Register Work SearchWithCriteria6ca5fe9b-5269-44d3-97f0-b064e496dce4 Wo…" at bounding box center [878, 234] width 1267 height 960
drag, startPoint x: 335, startPoint y: 297, endPoint x: 345, endPoint y: 298, distance: 10.0
click at [337, 297] on div "Catalog Register Work SearchWithCriteria6ca5fe9b-5269-44d3-97f0-b064e496dce4 Wo…" at bounding box center [878, 234] width 1267 height 960
drag, startPoint x: 325, startPoint y: 311, endPoint x: 312, endPoint y: 312, distance: 13.0
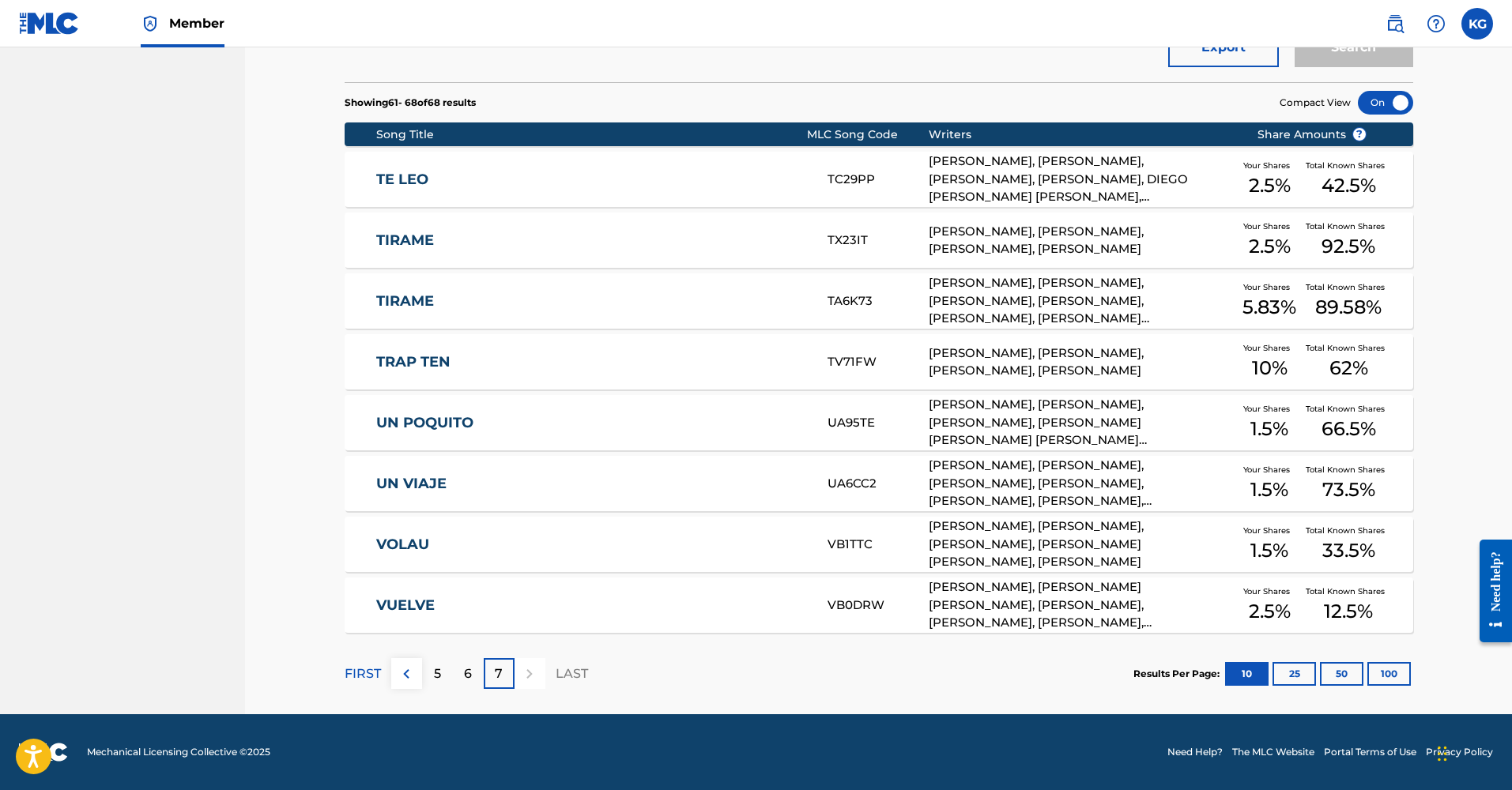
click at [322, 312] on div "Catalog Register Work SearchWithCriteria6ca5fe9b-5269-44d3-97f0-b064e496dce4 Wo…" at bounding box center [878, 234] width 1267 height 960
